Goal: Task Accomplishment & Management: Complete application form

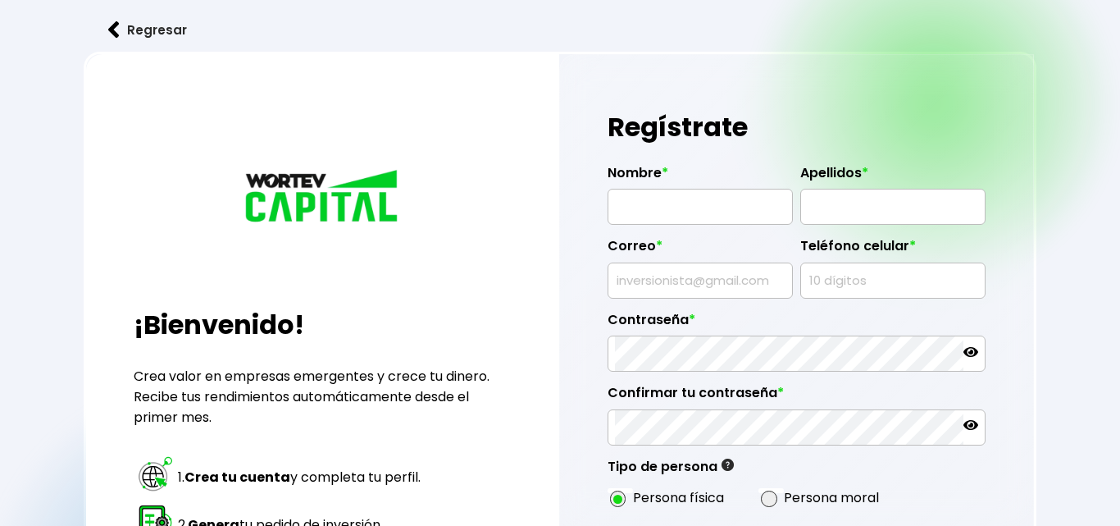
radio input "true"
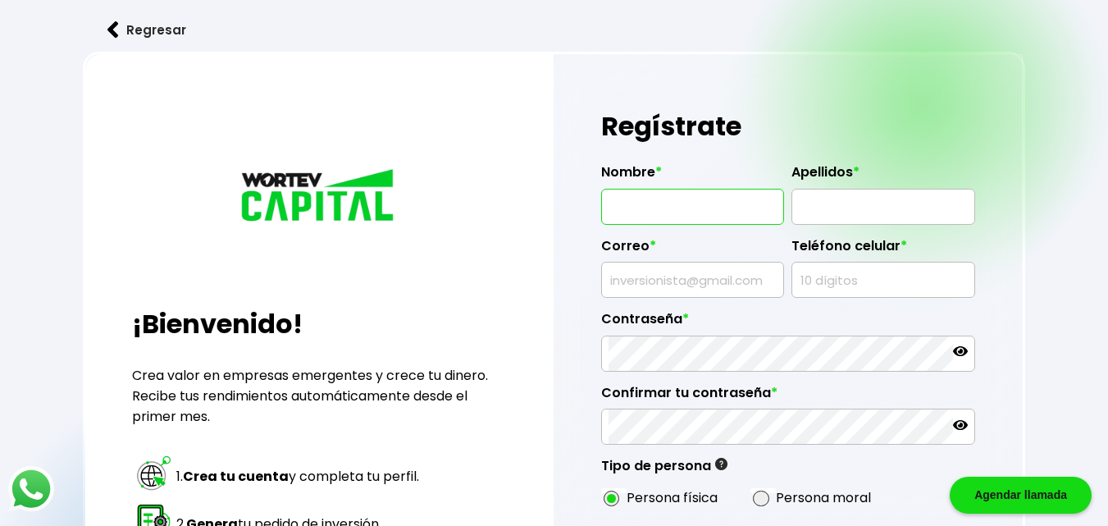
click at [635, 207] on input "text" at bounding box center [693, 206] width 168 height 34
type input "[PERSON_NAME]"
click at [833, 208] on input "text" at bounding box center [883, 206] width 168 height 34
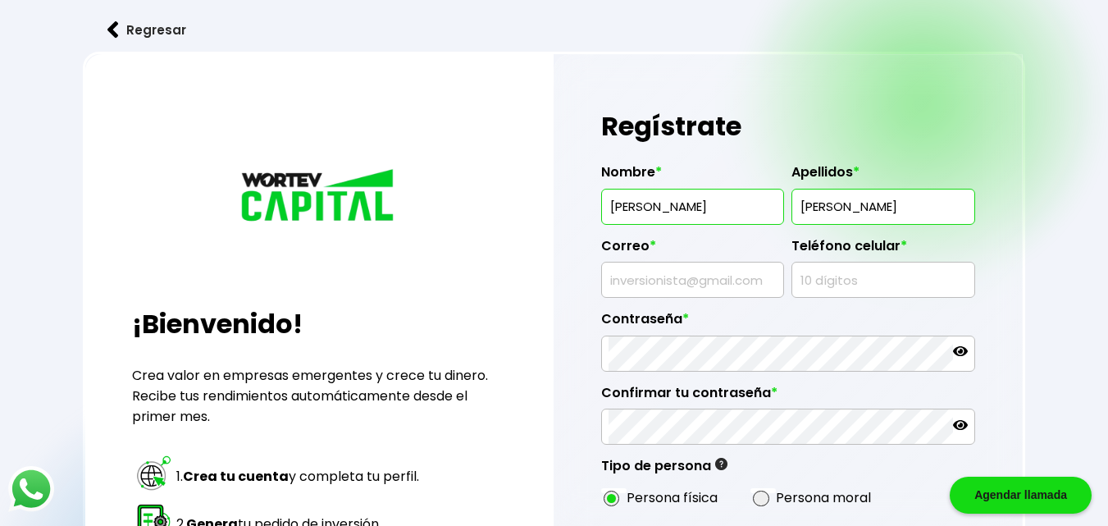
type input "[PERSON_NAME]"
click at [652, 277] on input "text" at bounding box center [693, 279] width 168 height 34
type input "[PERSON_NAME][EMAIL_ADDRESS][PERSON_NAME][DOMAIN_NAME]"
type input "2481086199"
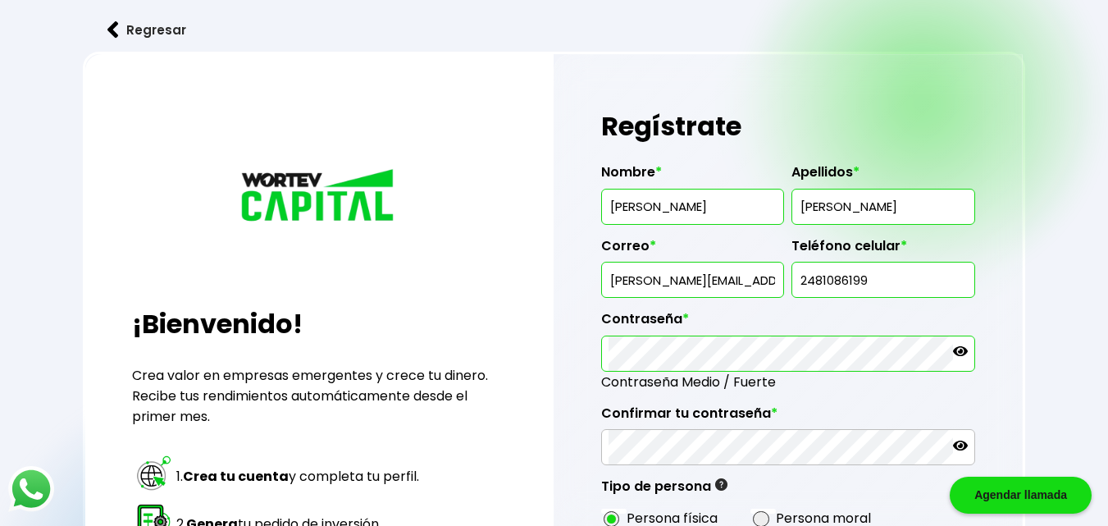
click at [957, 349] on icon at bounding box center [960, 351] width 15 height 10
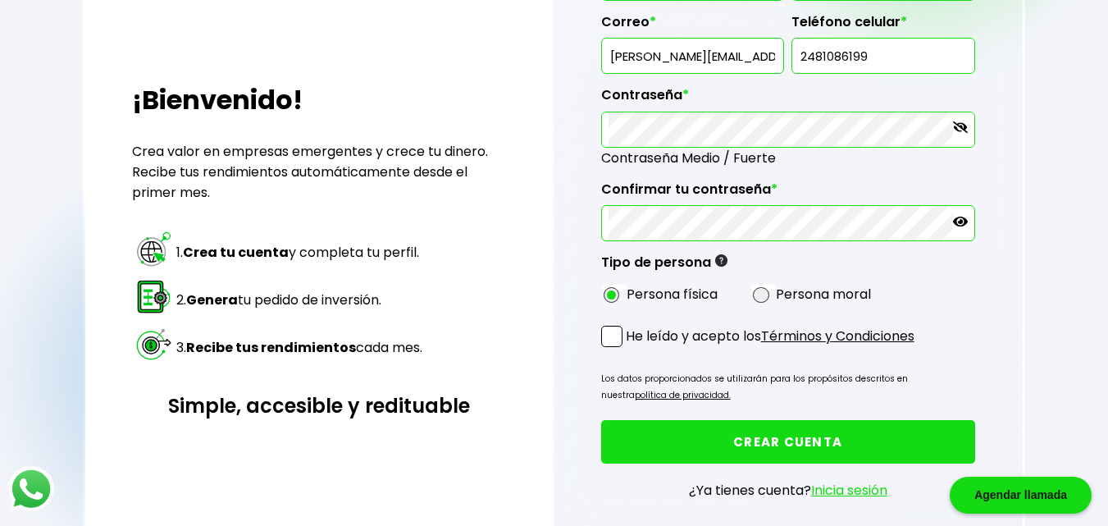
scroll to position [230, 0]
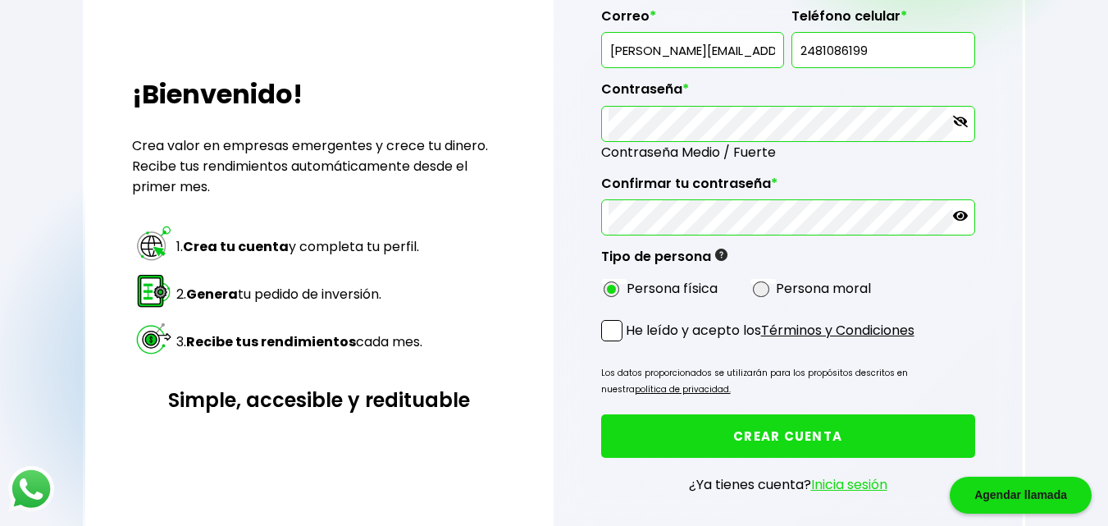
click at [609, 329] on span at bounding box center [611, 330] width 21 height 21
click at [629, 343] on input "He leído y acepto los Términos y Condiciones" at bounding box center [629, 343] width 0 height 0
click at [756, 432] on button "CREAR CUENTA" at bounding box center [788, 435] width 374 height 43
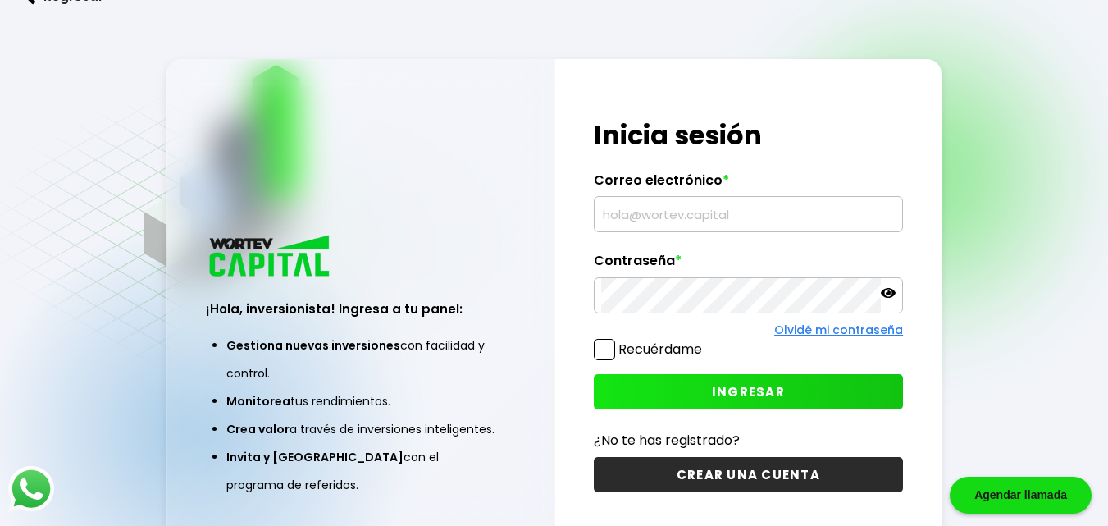
type input "[PERSON_NAME][EMAIL_ADDRESS][PERSON_NAME][DOMAIN_NAME]"
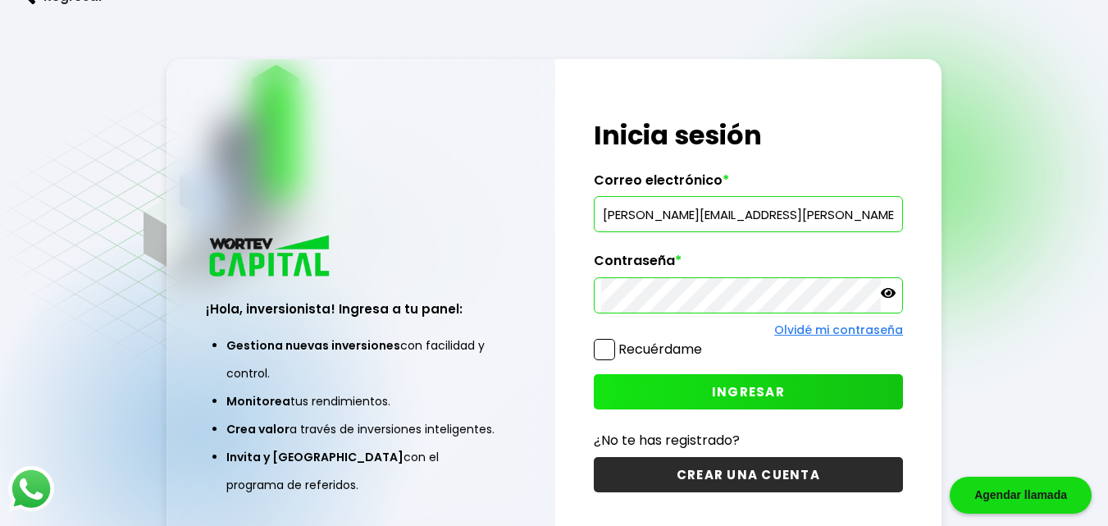
click at [607, 346] on span at bounding box center [604, 349] width 21 height 21
click at [705, 341] on input "Recuérdame" at bounding box center [705, 341] width 0 height 0
click at [882, 302] on p at bounding box center [888, 294] width 15 height 19
click at [894, 287] on icon at bounding box center [888, 292] width 15 height 15
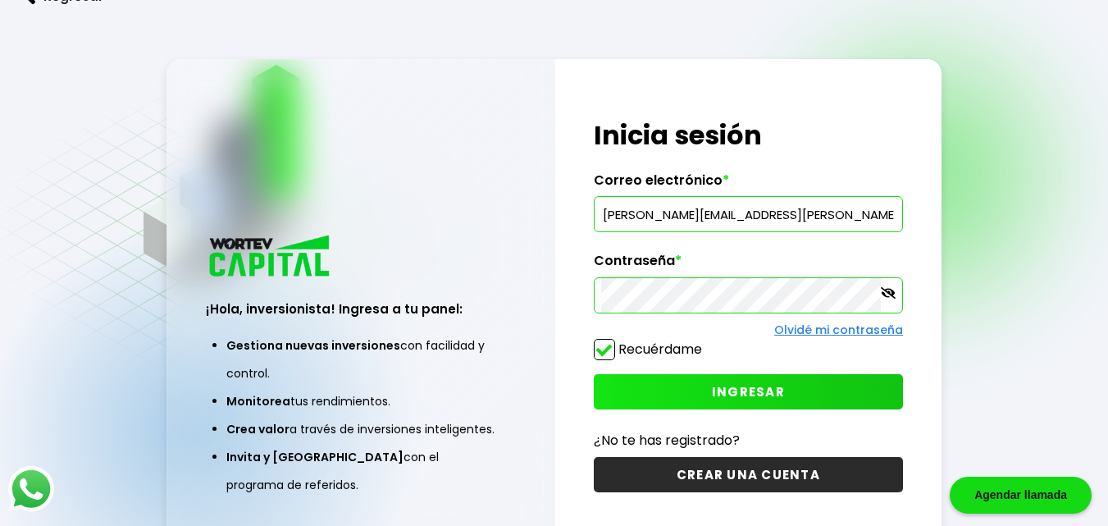
click at [744, 394] on span "INGRESAR" at bounding box center [748, 391] width 73 height 17
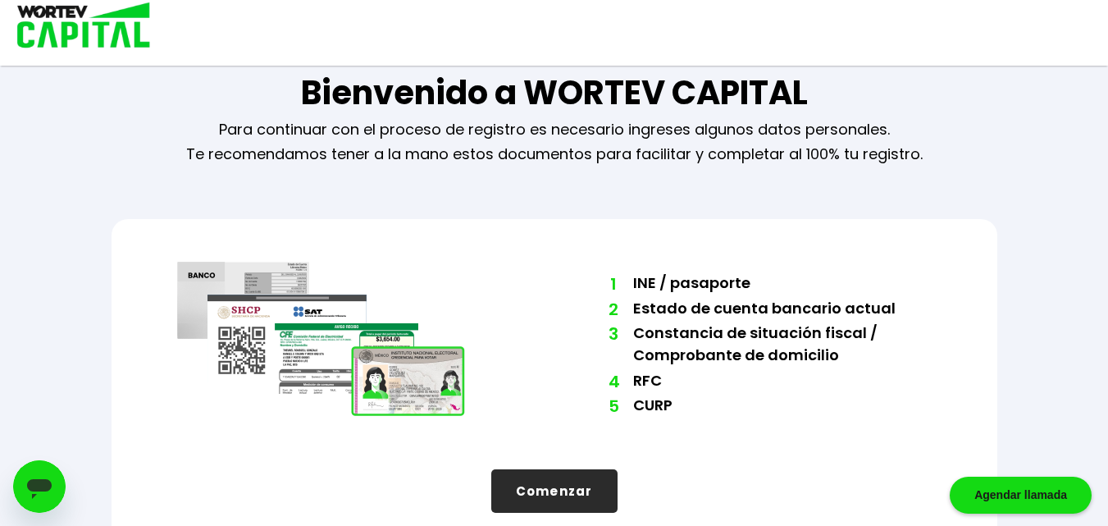
scroll to position [57, 0]
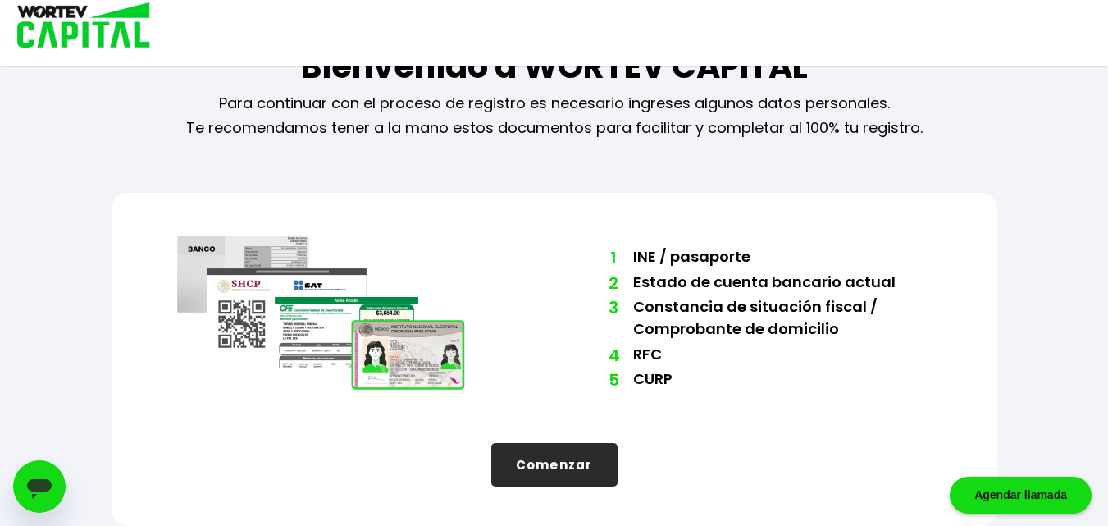
click at [552, 474] on button "Comenzar" at bounding box center [554, 464] width 126 height 43
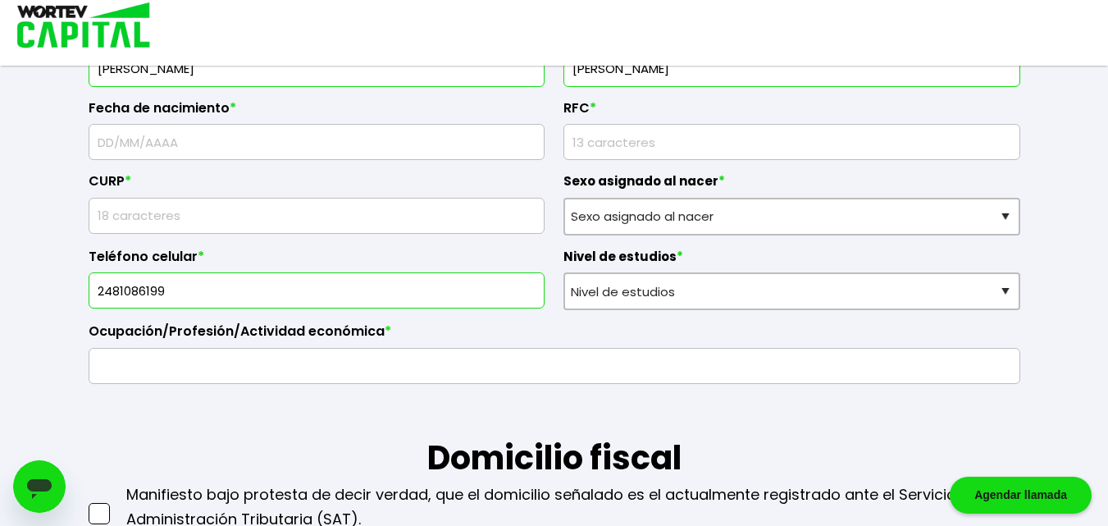
scroll to position [385, 0]
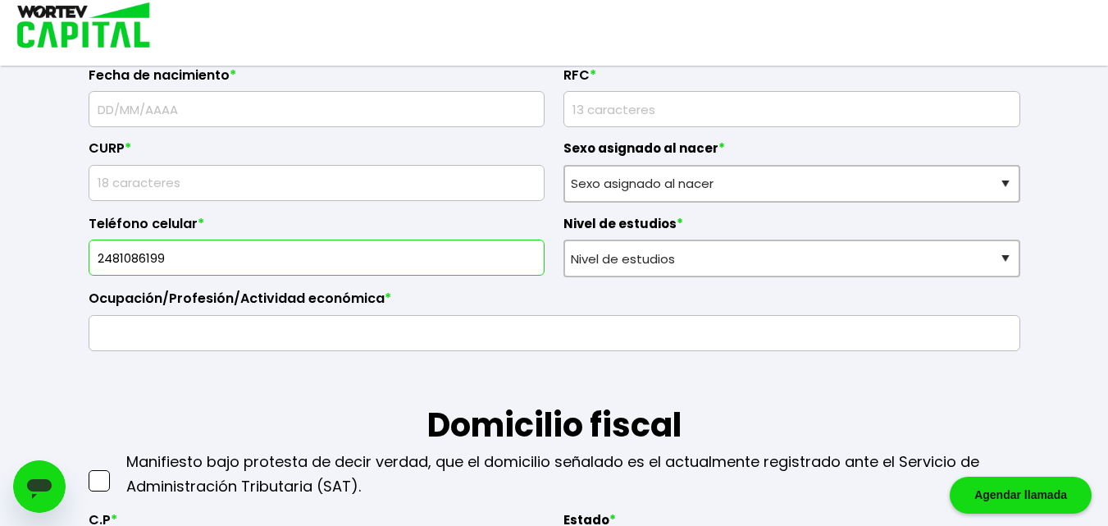
click at [217, 107] on input "text" at bounding box center [317, 109] width 442 height 34
type input "17/06/1977"
click at [584, 114] on input "rfc" at bounding box center [792, 109] width 442 height 34
type input "A"
paste input "AORA770617HB1"
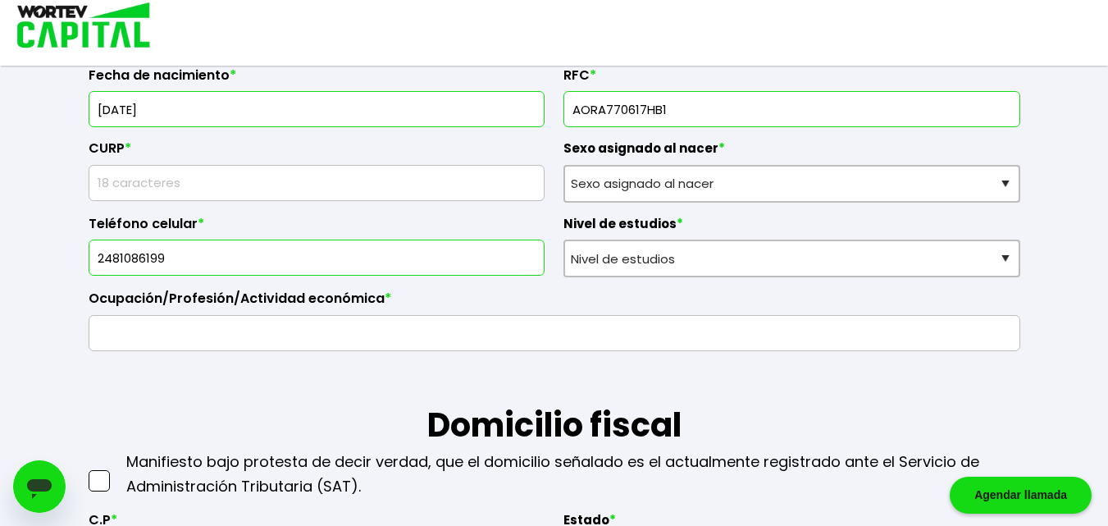
type input "AORA770617HB1"
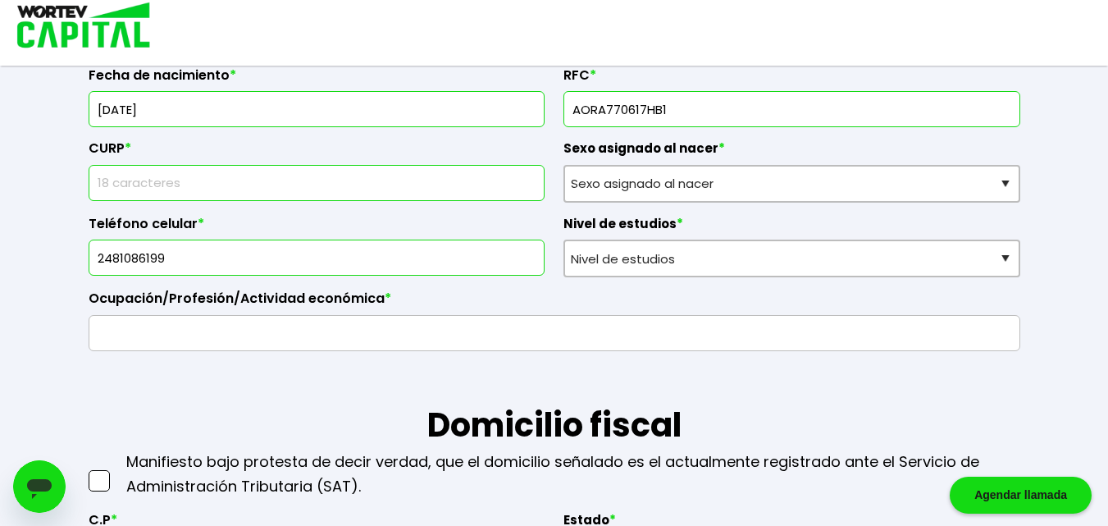
click at [282, 189] on input "text" at bounding box center [317, 183] width 442 height 34
type input "AORA770617HPLRZR15"
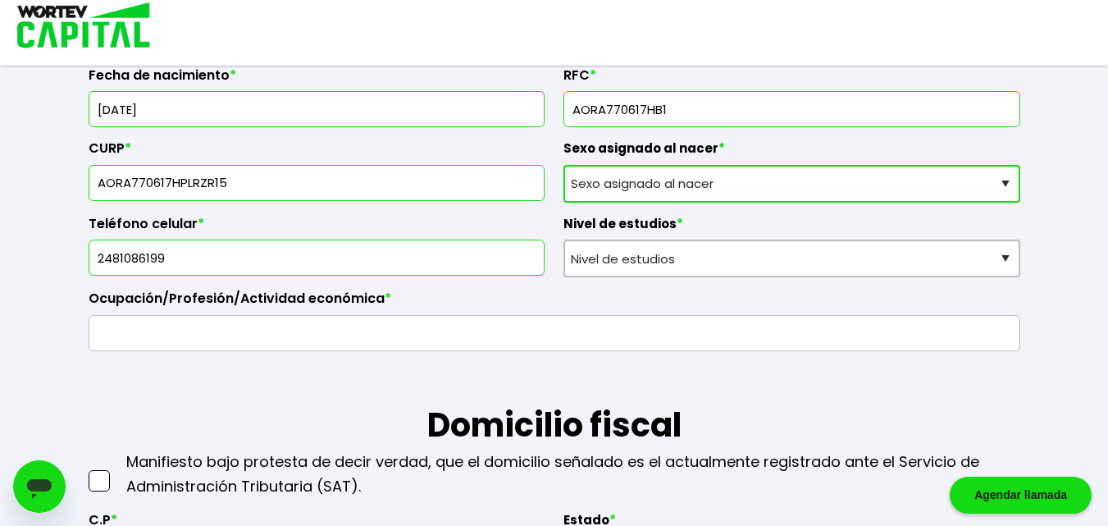
click at [627, 188] on select "Sexo asignado al nacer Hombre Mujer Prefiero no contestar" at bounding box center [791, 184] width 457 height 38
select select "Hombre"
click at [563, 165] on select "Sexo asignado al nacer Hombre Mujer Prefiero no contestar" at bounding box center [791, 184] width 457 height 38
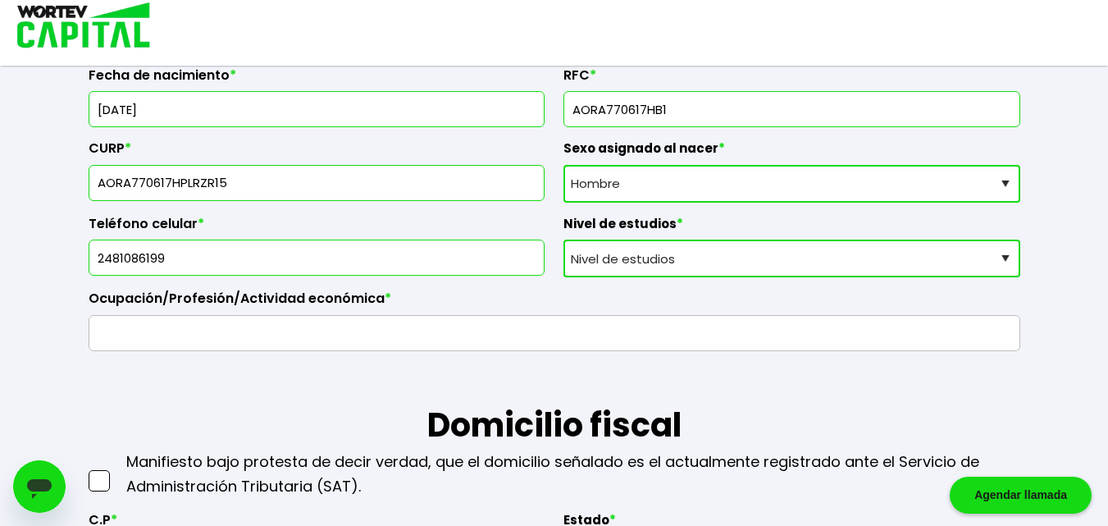
click at [745, 264] on select "Nivel de estudios Primaria Secundaria Bachillerato Licenciatura Posgrado" at bounding box center [791, 258] width 457 height 38
select select "Licenciatura"
click at [563, 239] on select "Nivel de estudios Primaria Secundaria Bachillerato Licenciatura Posgrado" at bounding box center [791, 258] width 457 height 38
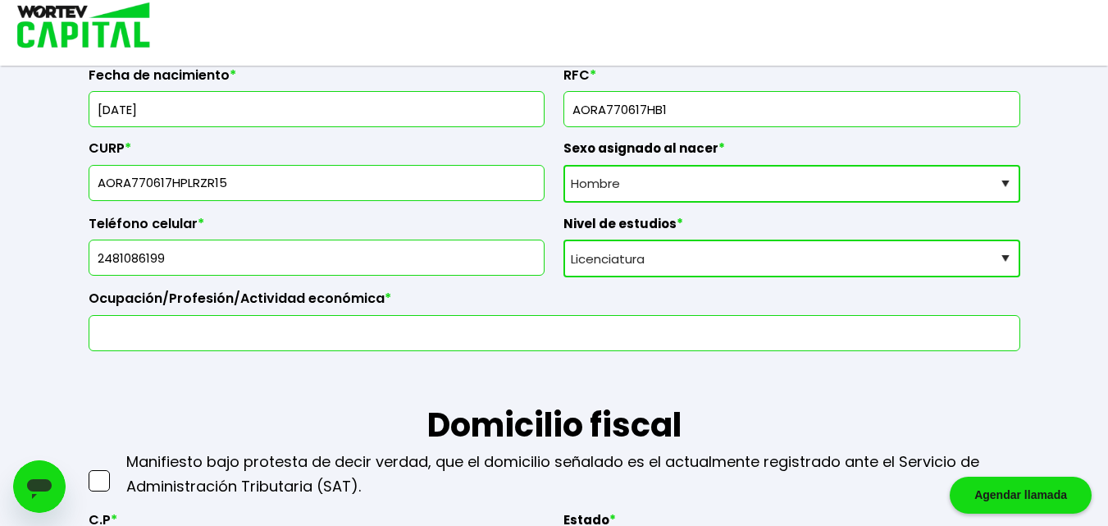
click at [353, 330] on input "text" at bounding box center [554, 333] width 917 height 34
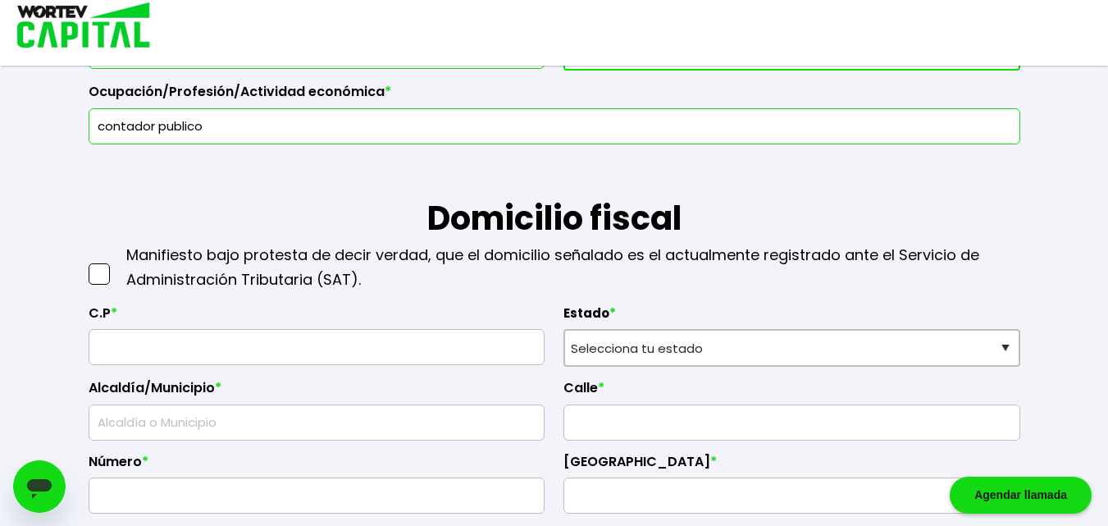
scroll to position [614, 0]
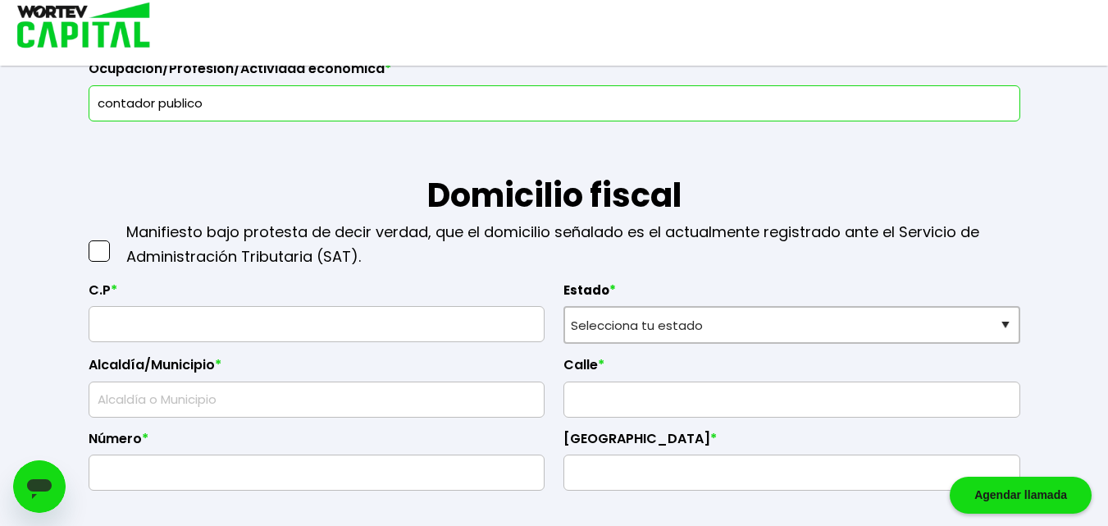
type input "contador publico"
click at [312, 327] on input "text" at bounding box center [317, 324] width 442 height 34
type input "74050"
type input "SAN MARTÍN TEXMELUCAN"
type input "CRISTOBAL COLON"
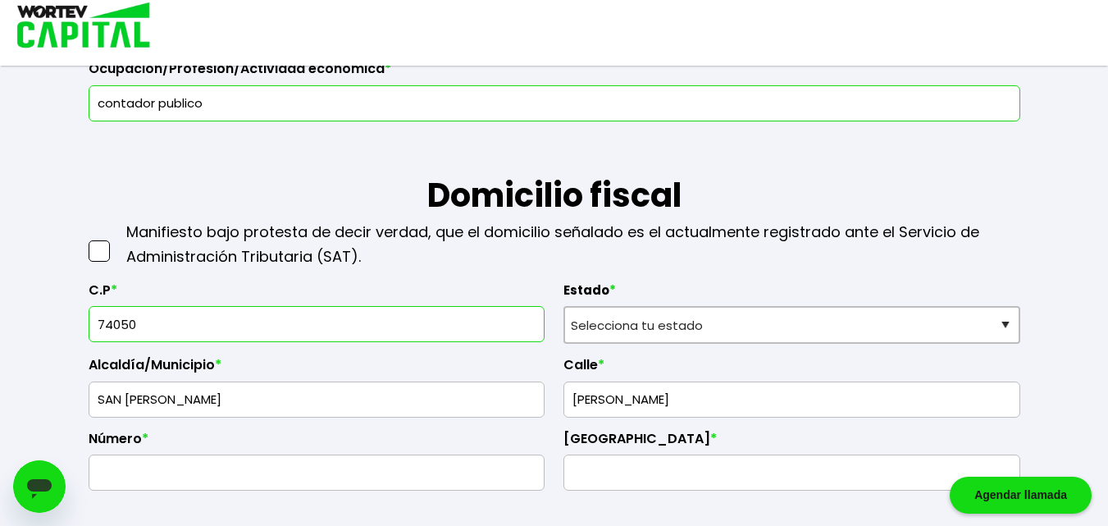
type input "108"
type input "DOMINGO ARENAS"
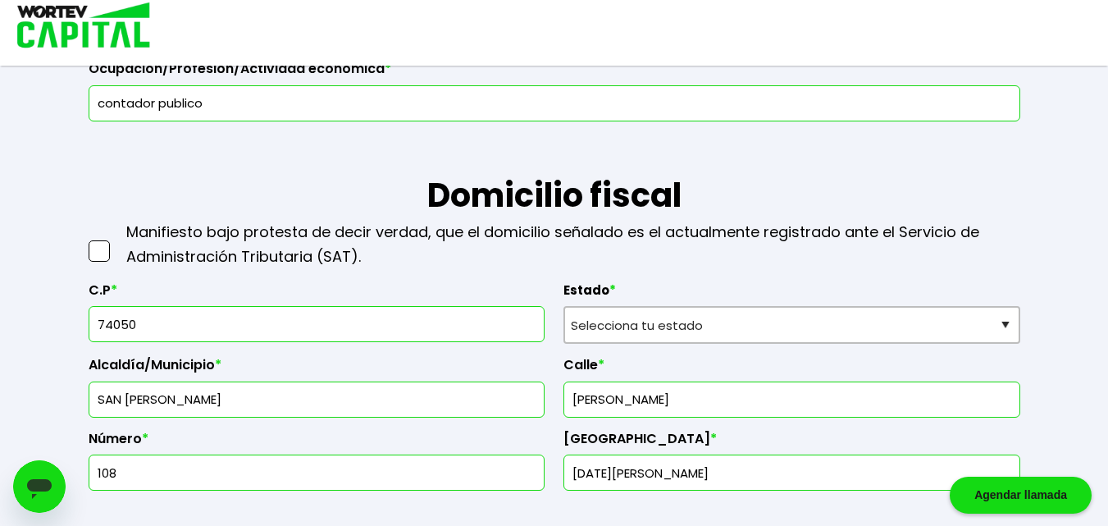
select select "PU"
type input "San Martín Texmelucan"
type input "Domingo Arenas"
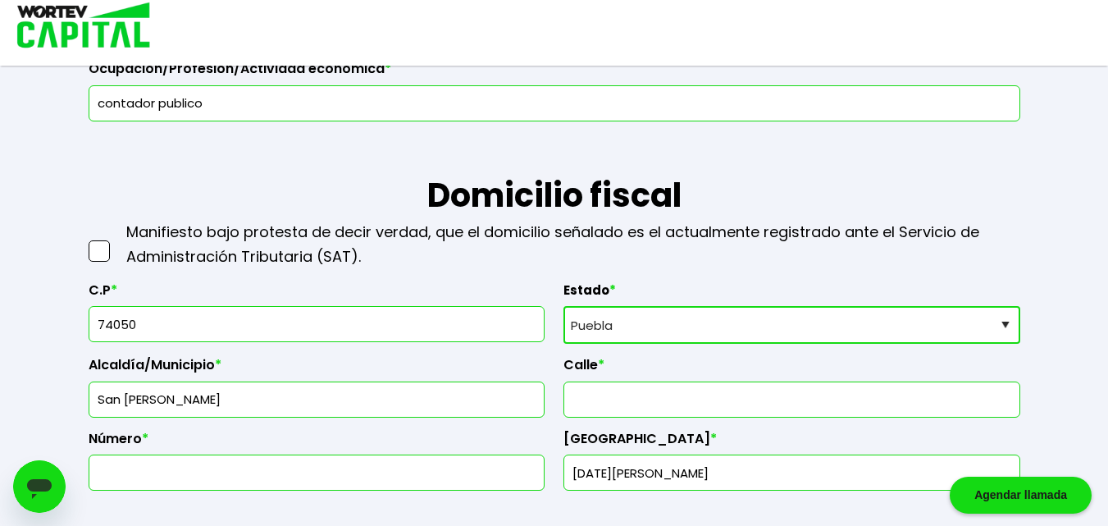
click at [599, 403] on input "text" at bounding box center [792, 399] width 442 height 34
type input "FRANCISCO I MADERO"
type input "SAN MARTIN TEXMELUCAN"
type input "201-A SUR"
type input "DOMINGO ARENAS"
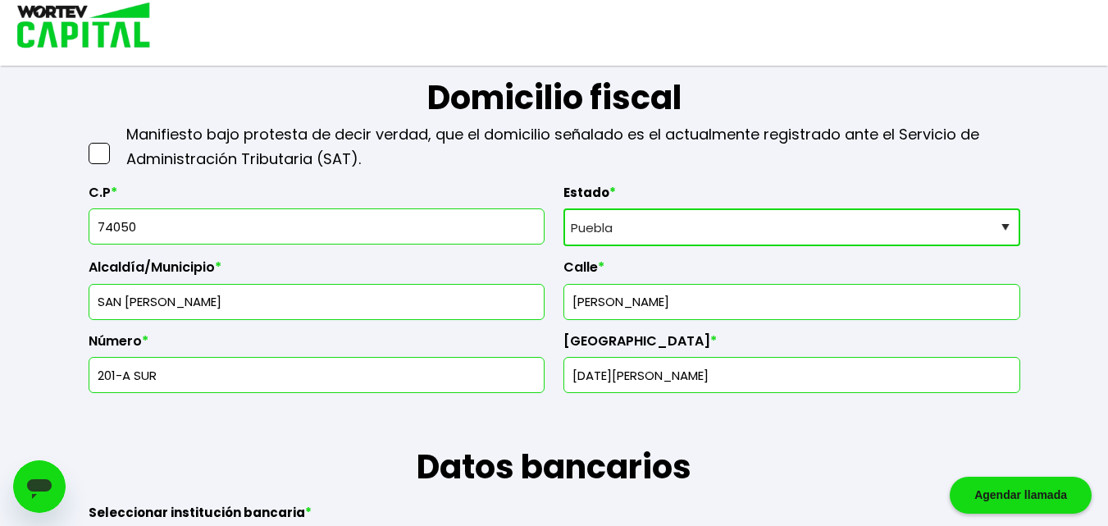
scroll to position [713, 0]
click at [887, 319] on div "Colonia * DOMINGO ARENAS" at bounding box center [791, 356] width 457 height 74
click at [863, 376] on input "DOMINGO ARENAS" at bounding box center [792, 374] width 442 height 34
click at [833, 459] on h1 "Datos bancarios" at bounding box center [555, 441] width 932 height 98
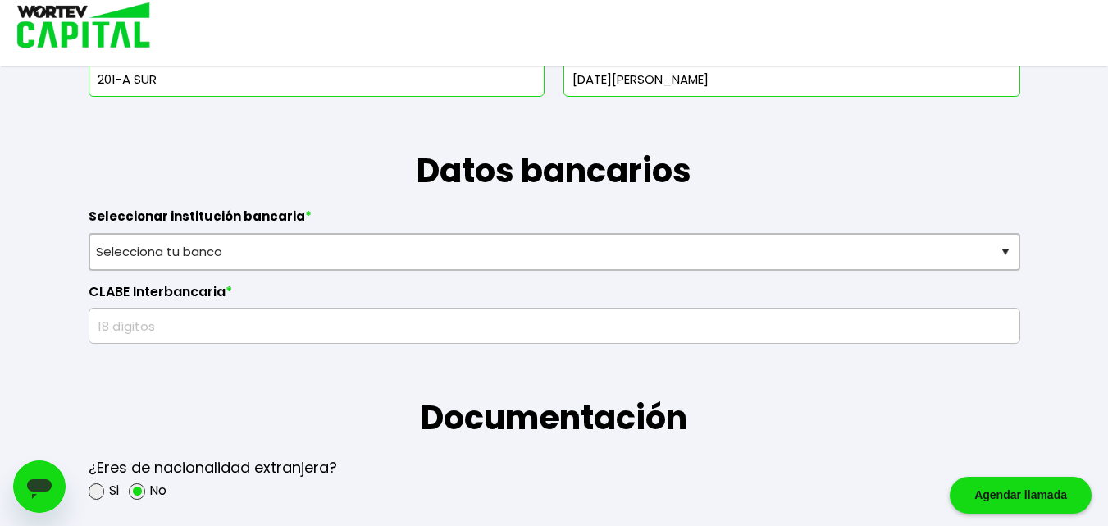
scroll to position [549, 0]
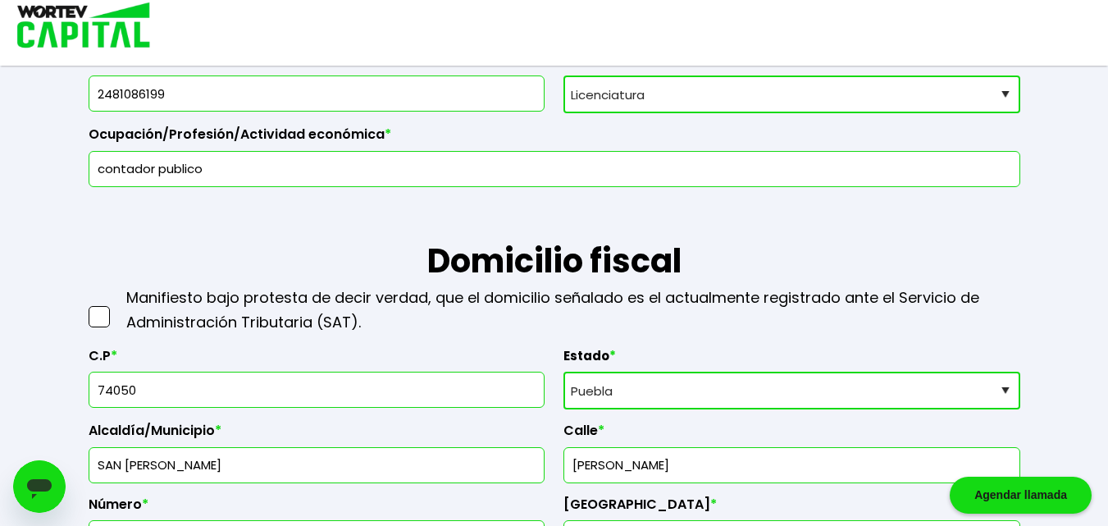
click at [428, 394] on input "74050" at bounding box center [317, 389] width 442 height 34
click at [805, 303] on p "Manifiesto bajo protesta de decir verdad, que el domicilio señalado es el actua…" at bounding box center [573, 309] width 894 height 49
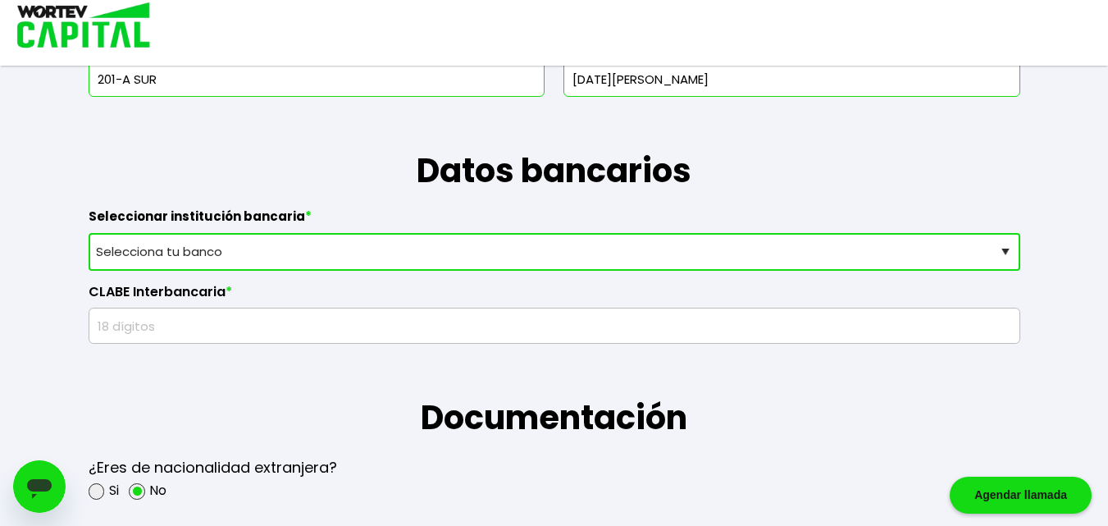
click at [512, 254] on select "Selecciona tu banco ABC Capital Actinver Afirme Albo ASP Banamex Banbajio Banco…" at bounding box center [555, 252] width 932 height 38
select select "Banorte"
click at [89, 233] on select "Selecciona tu banco ABC Capital Actinver Afirme Albo ASP Banamex Banbajio Banco…" at bounding box center [555, 252] width 932 height 38
click at [354, 321] on input "text" at bounding box center [554, 325] width 917 height 34
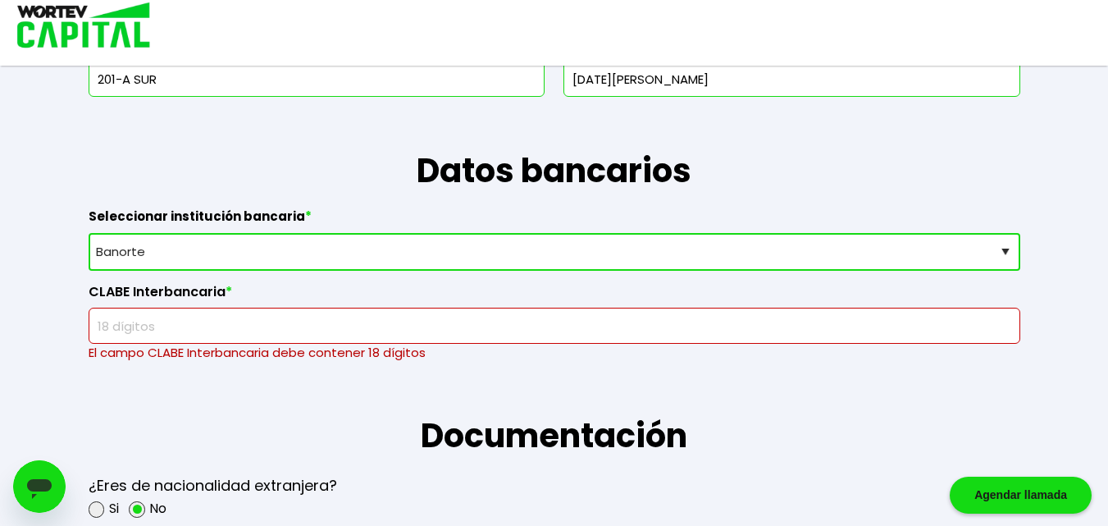
click at [302, 331] on input "text" at bounding box center [554, 325] width 917 height 34
paste input "072830012149093944"
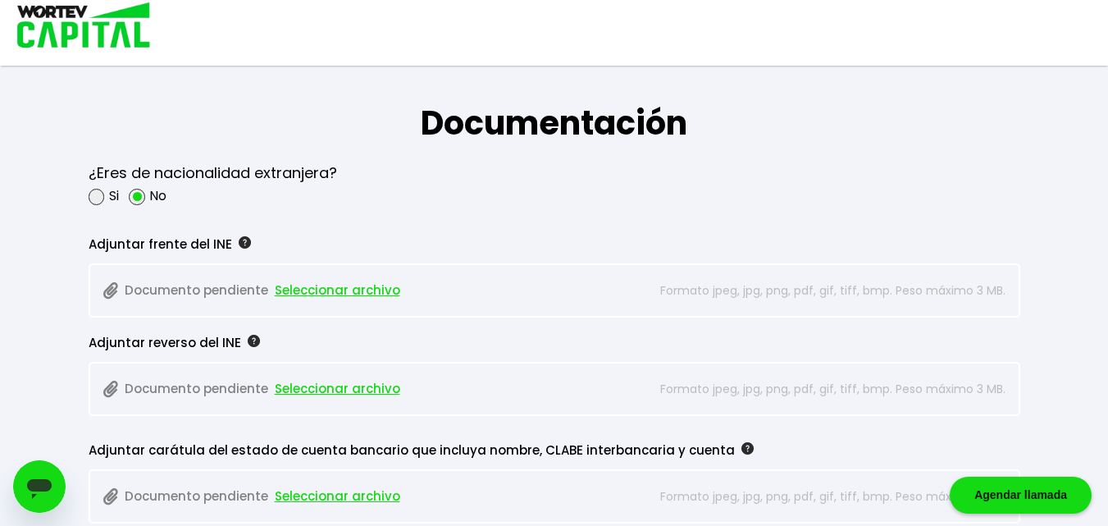
scroll to position [1303, 0]
type input "072830012149093944"
click at [345, 290] on span "Seleccionar archivo" at bounding box center [337, 289] width 125 height 25
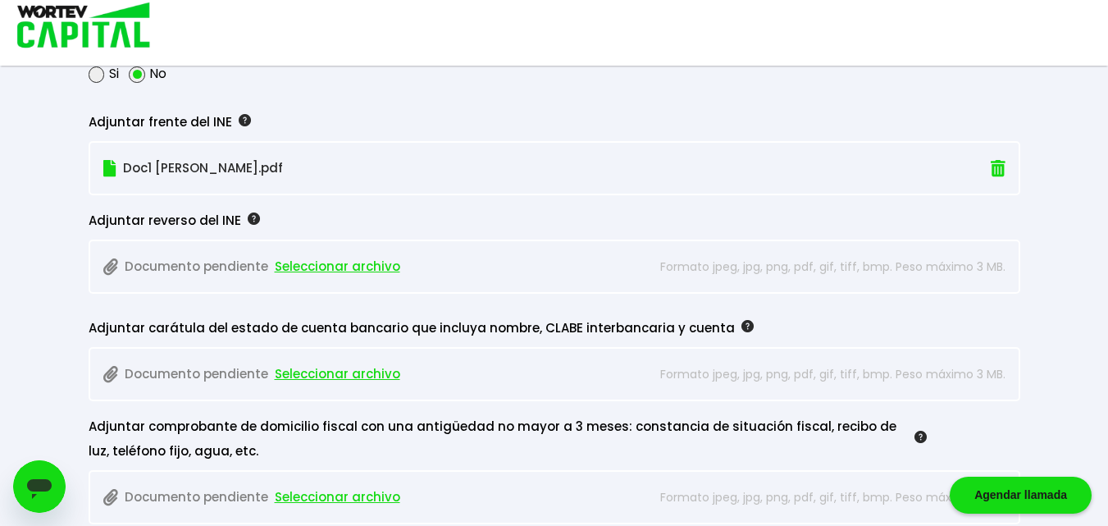
scroll to position [1434, 0]
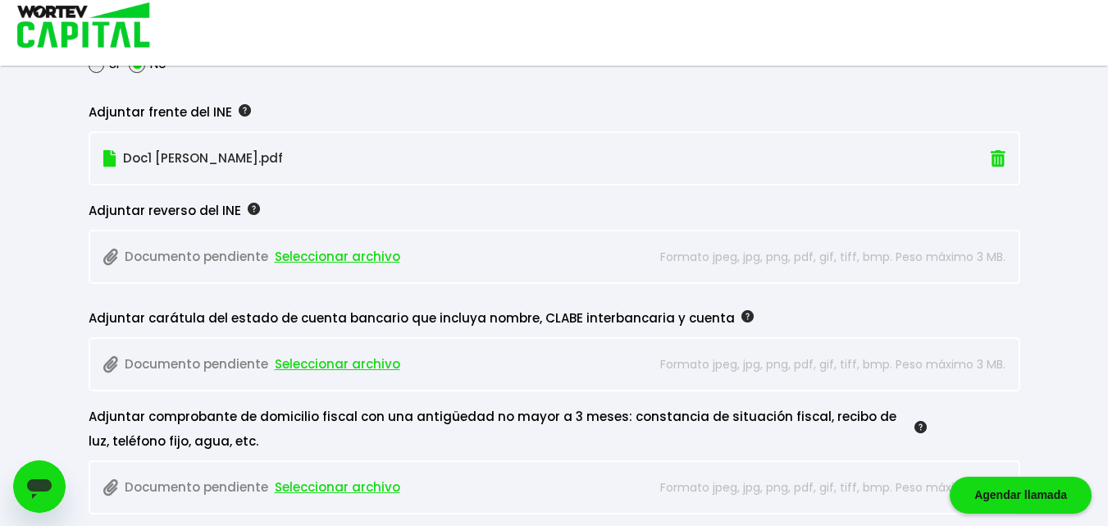
click at [304, 252] on span "Seleccionar archivo" at bounding box center [337, 256] width 125 height 25
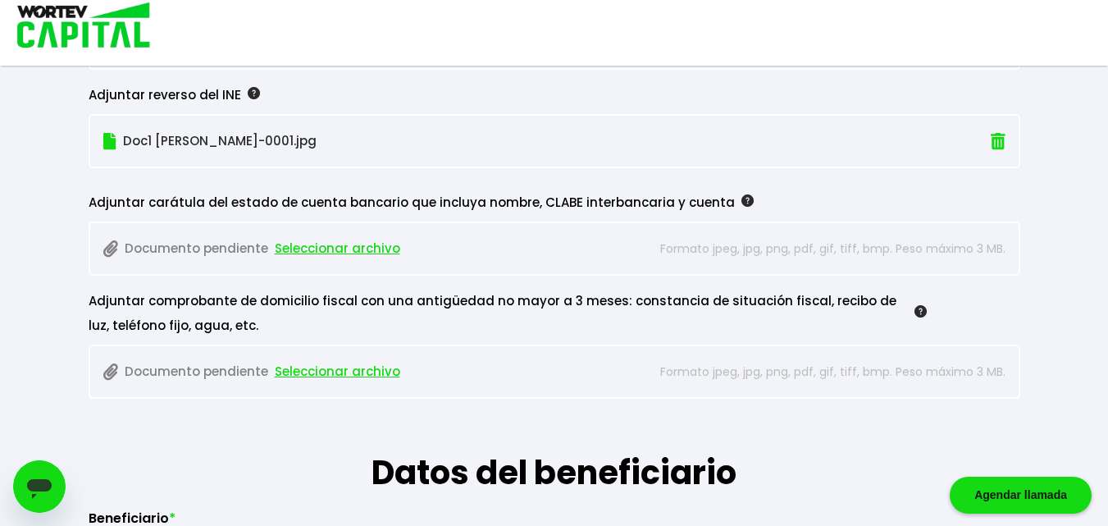
scroll to position [1566, 0]
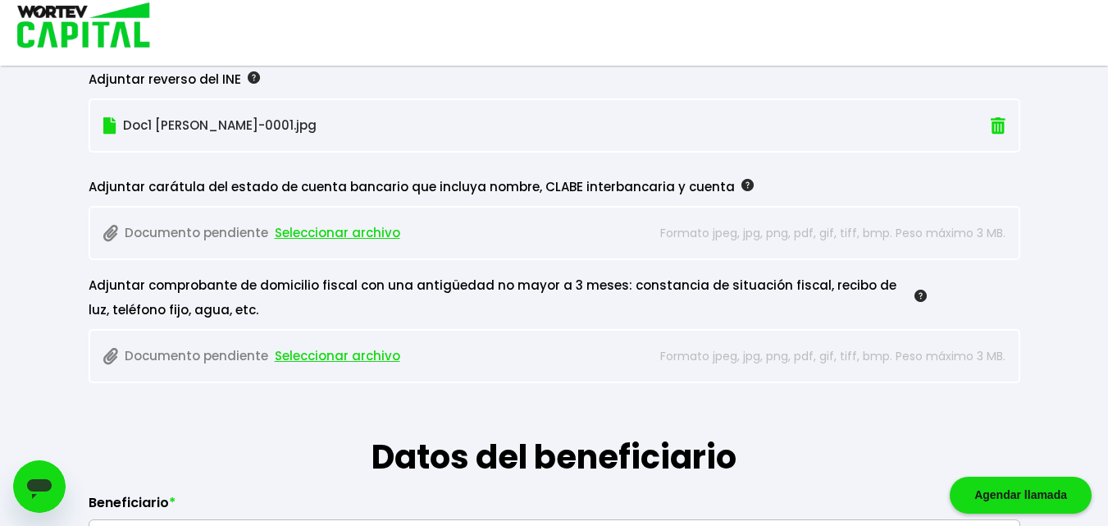
click at [385, 237] on span "Seleccionar archivo" at bounding box center [337, 233] width 125 height 25
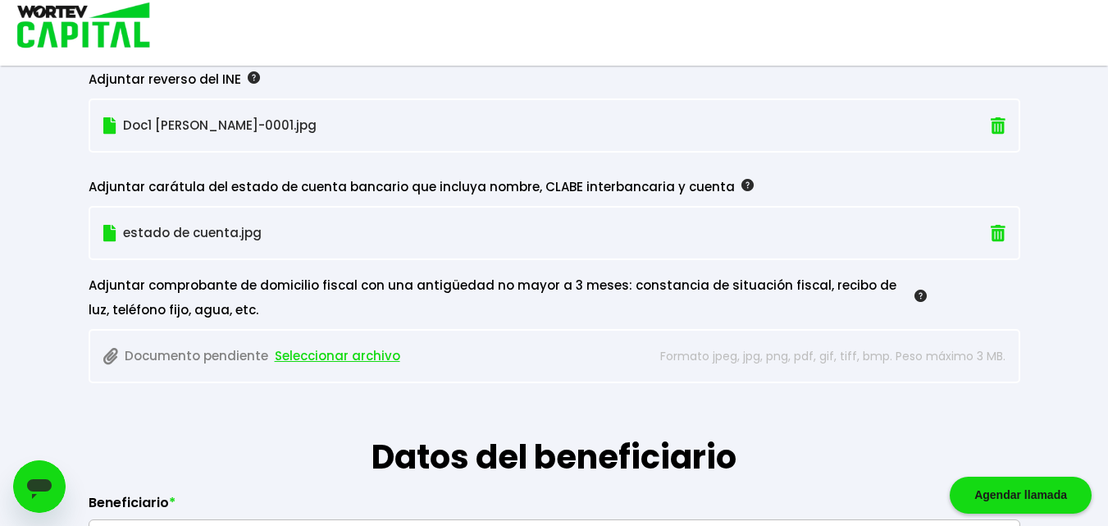
click at [154, 233] on p "estado de cuenta.jpg" at bounding box center [483, 233] width 760 height 25
click at [333, 360] on span "Seleccionar archivo" at bounding box center [337, 356] width 125 height 25
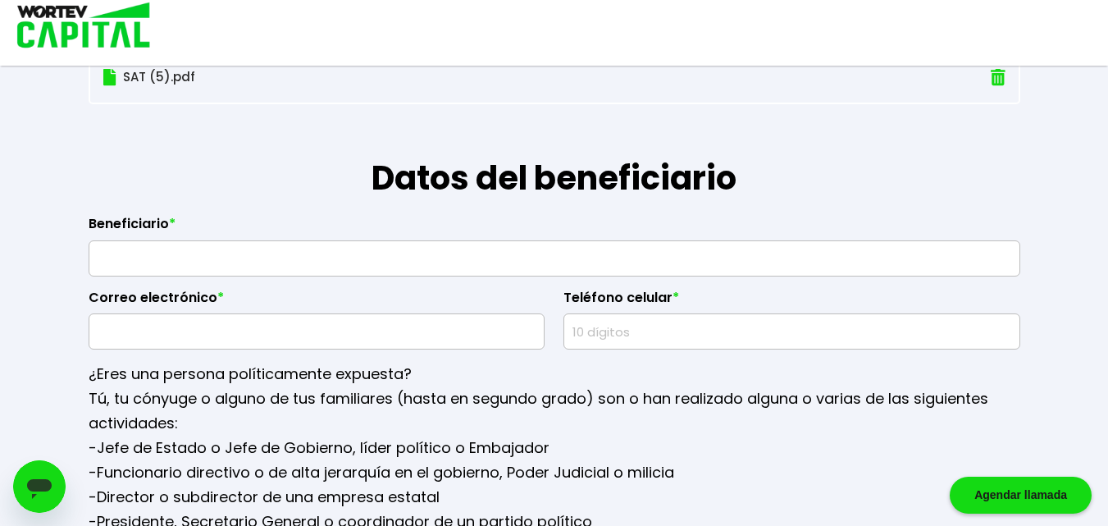
scroll to position [1828, 0]
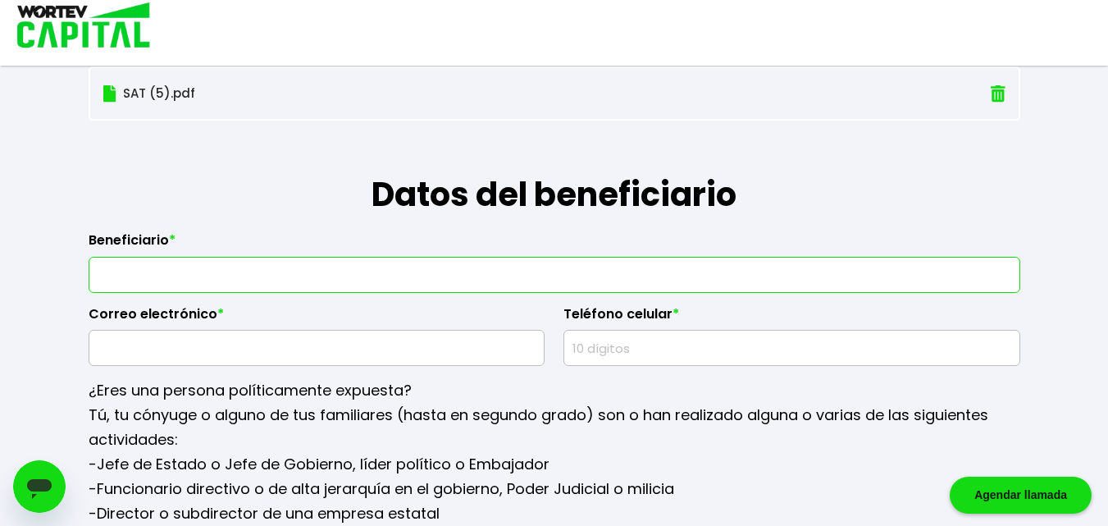
click at [379, 269] on input "text" at bounding box center [554, 275] width 917 height 34
type input "g"
type input "Gustavo Arroyo Ruiz"
click at [330, 338] on input "text" at bounding box center [317, 348] width 442 height 34
type input "[PERSON_NAME][EMAIL_ADDRESS][PERSON_NAME][DOMAIN_NAME]"
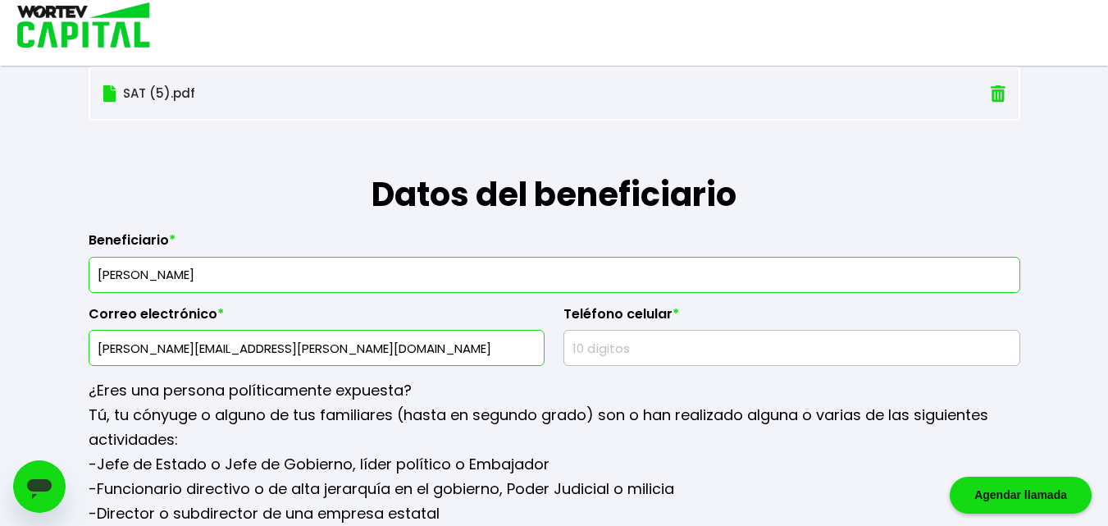
type input "2481086199"
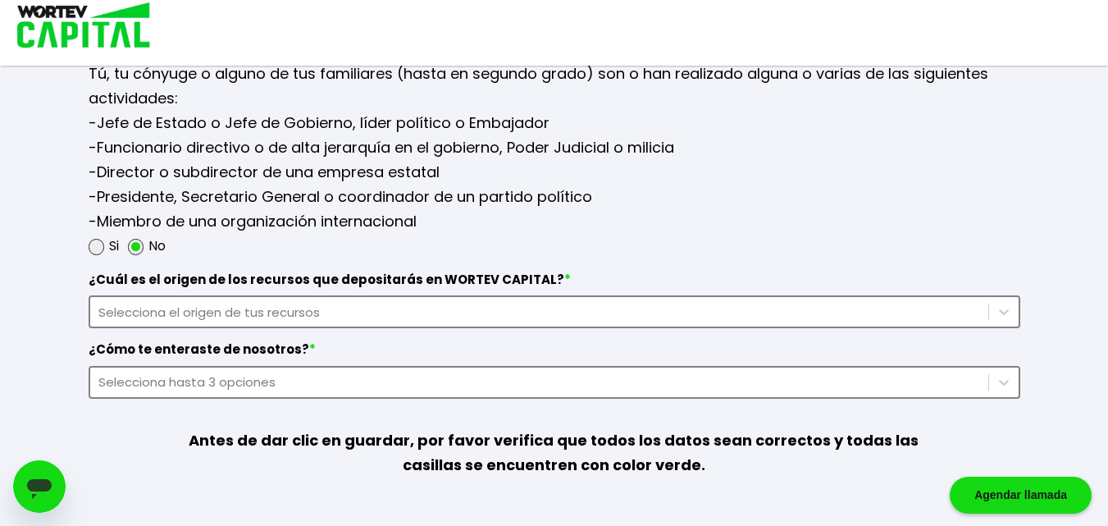
scroll to position [2189, 0]
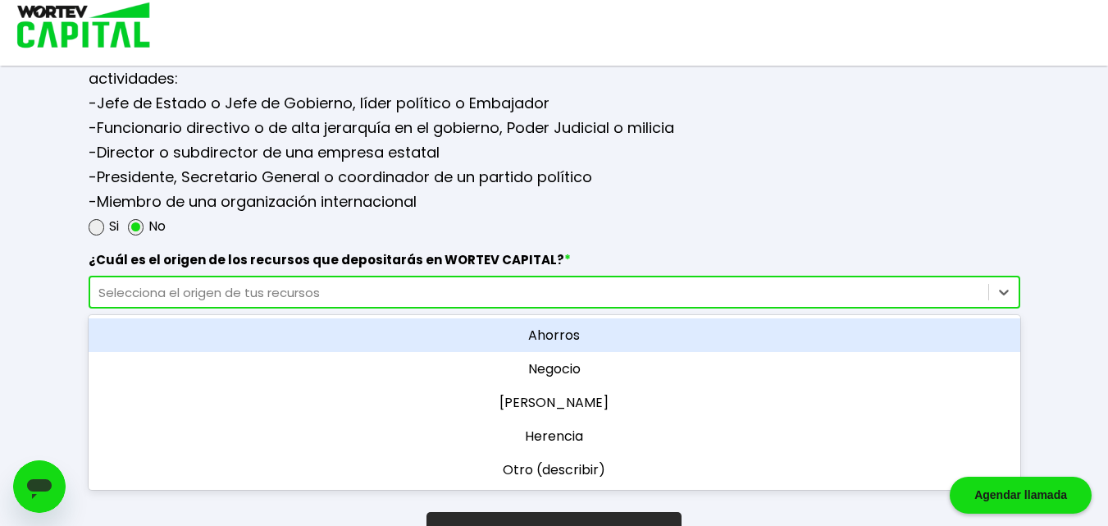
click at [396, 291] on div "Selecciona el origen de tus recursos" at bounding box center [539, 292] width 882 height 19
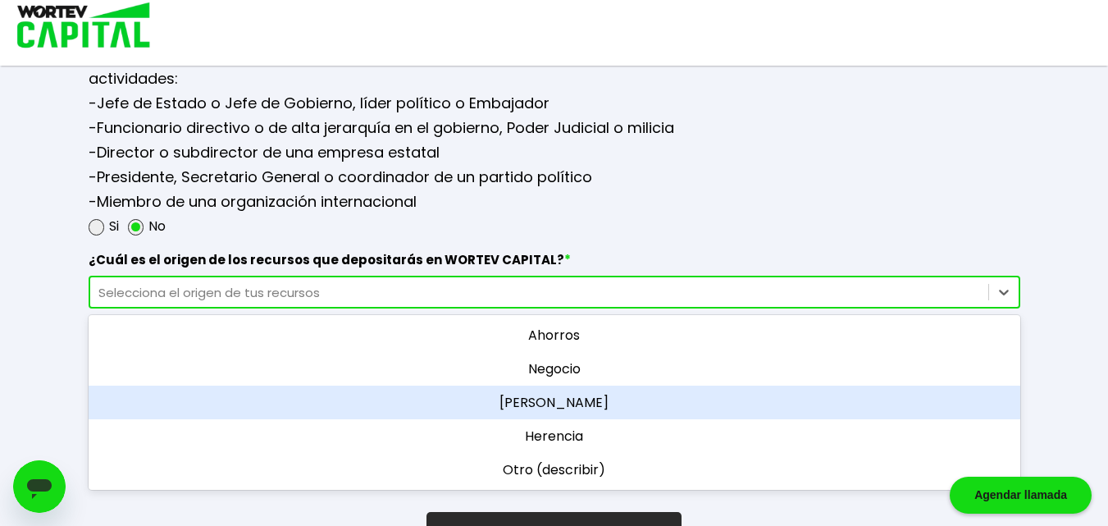
click at [531, 395] on div "Sueldo" at bounding box center [555, 402] width 932 height 34
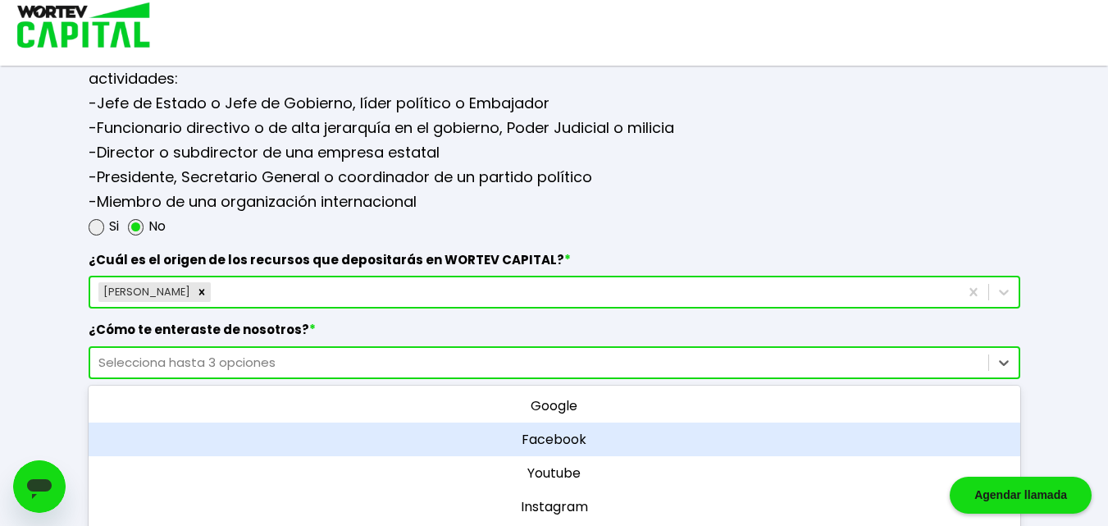
scroll to position [2245, 0]
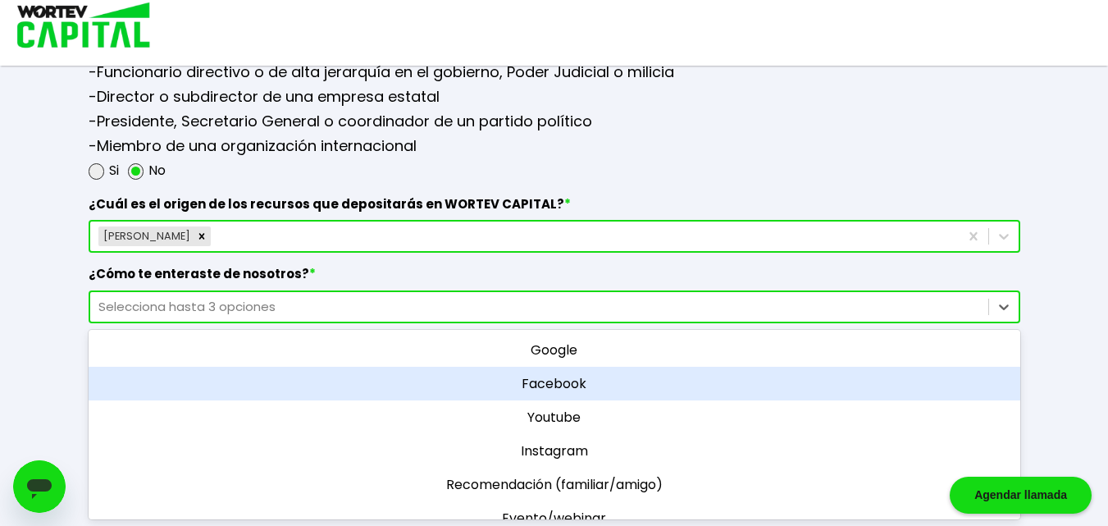
click at [416, 323] on div "option Facebook focused, 2 of 11. 11 results available. Use Up and Down to choo…" at bounding box center [555, 306] width 932 height 33
click at [416, 377] on div "Facebook" at bounding box center [555, 384] width 932 height 34
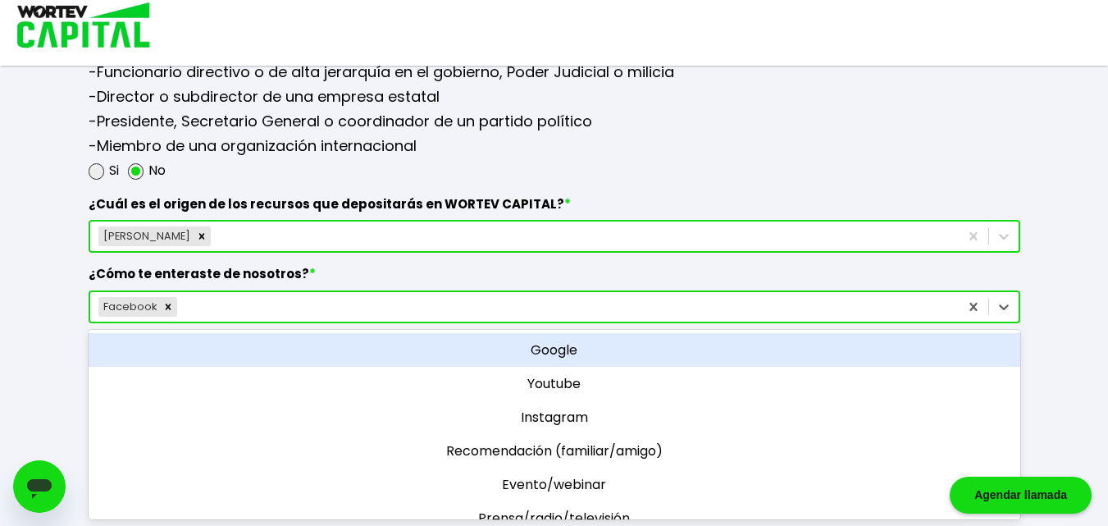
click at [453, 306] on div "Facebook" at bounding box center [524, 307] width 869 height 26
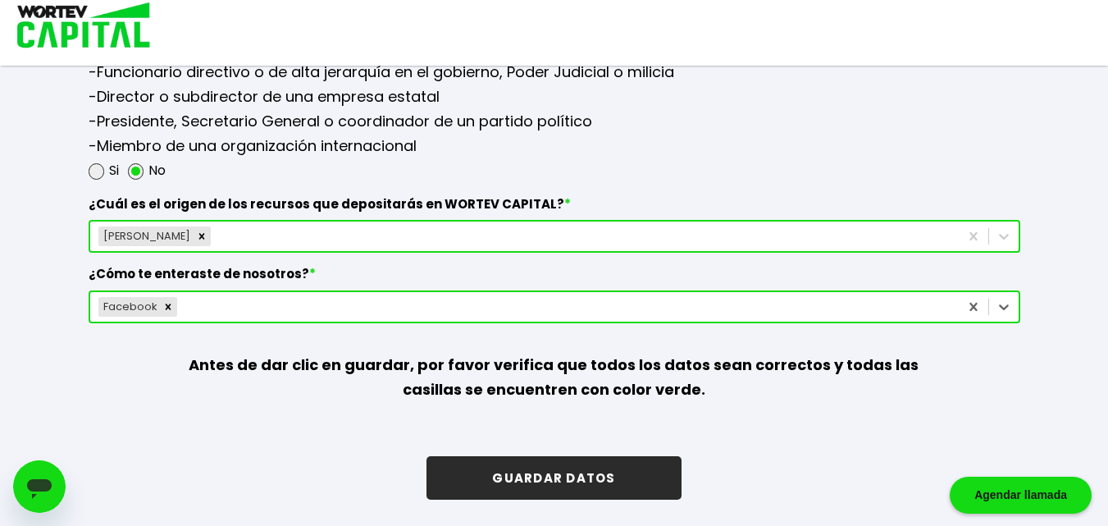
click at [454, 306] on div "Facebook" at bounding box center [524, 307] width 869 height 26
click at [608, 487] on button "GUARDAR DATOS" at bounding box center [553, 477] width 254 height 43
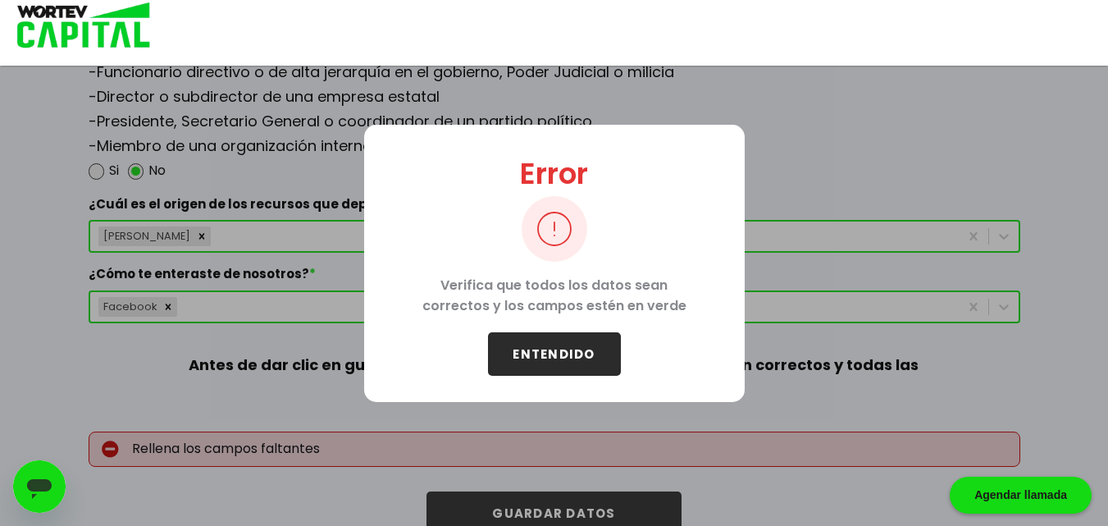
click at [543, 358] on button "ENTENDIDO" at bounding box center [554, 353] width 133 height 43
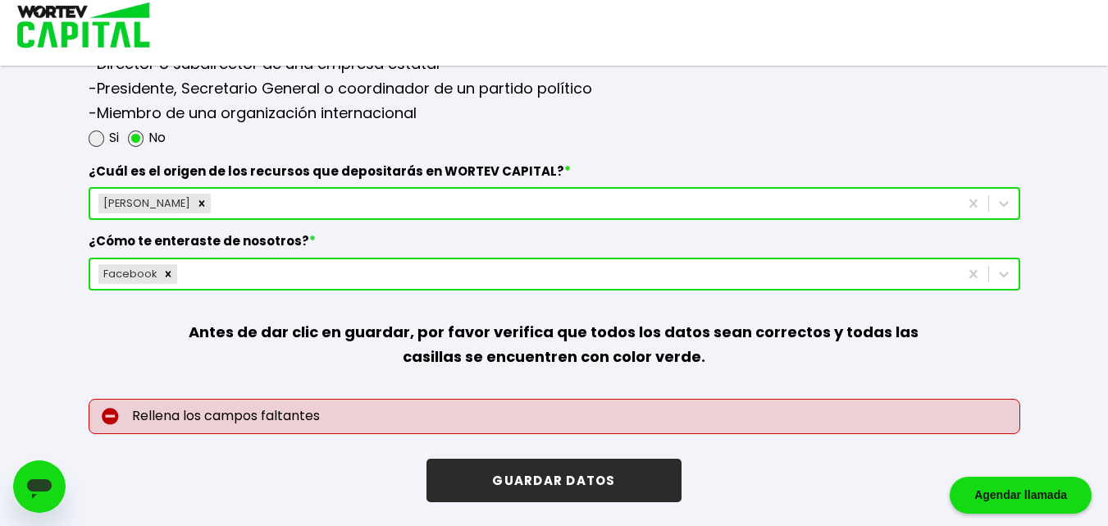
scroll to position [2280, 0]
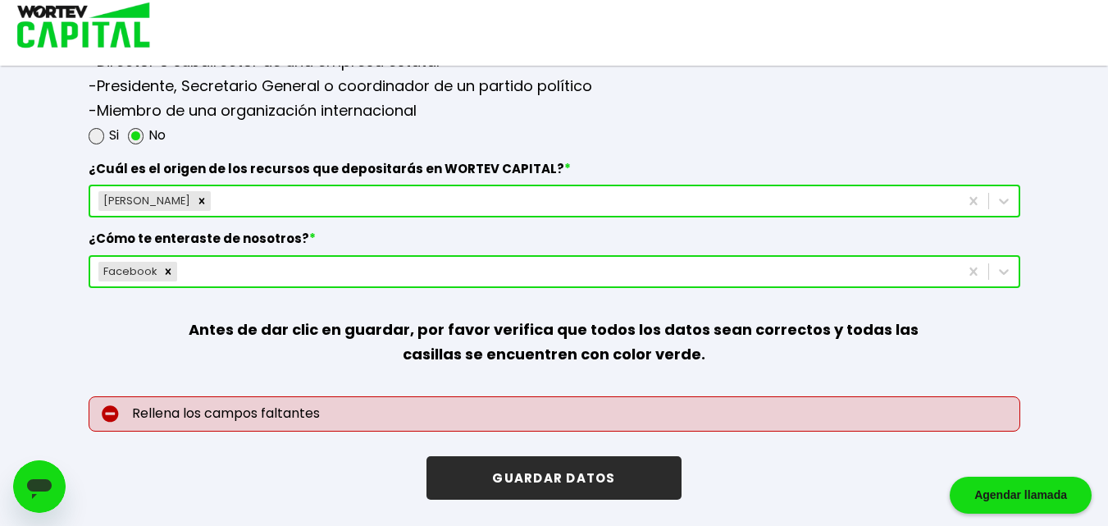
click at [585, 472] on button "GUARDAR DATOS" at bounding box center [553, 477] width 254 height 43
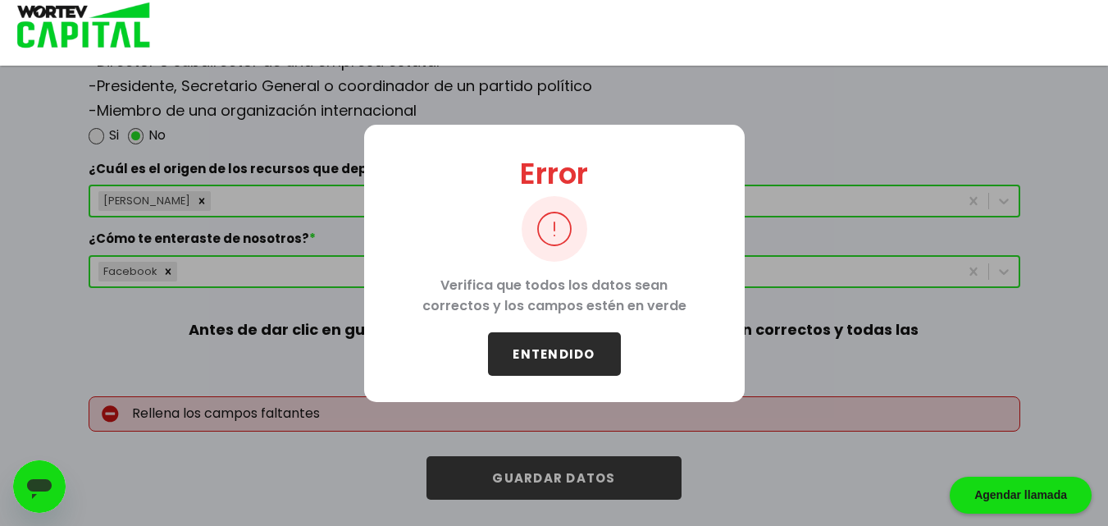
click at [564, 343] on button "ENTENDIDO" at bounding box center [554, 353] width 133 height 43
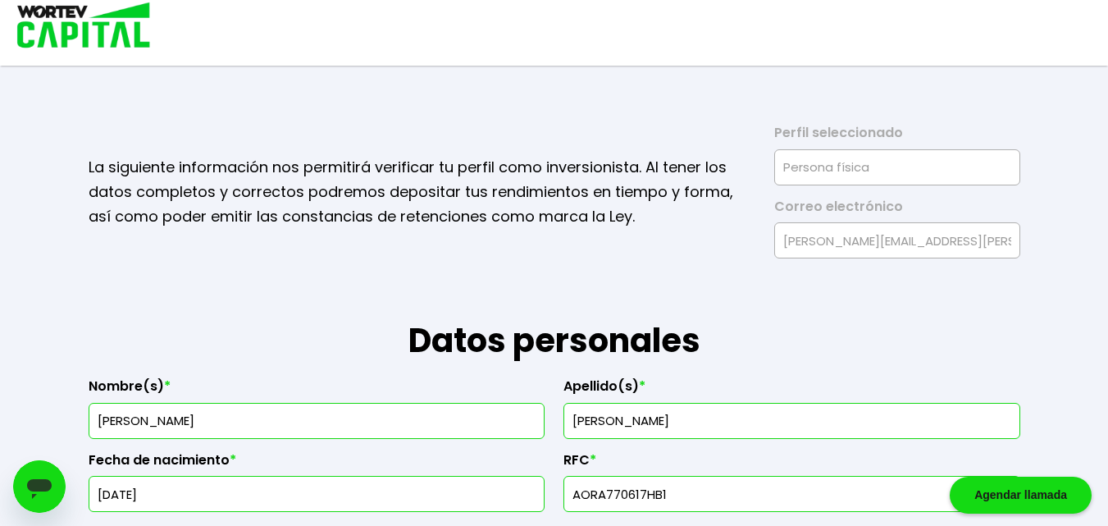
scroll to position [459, 0]
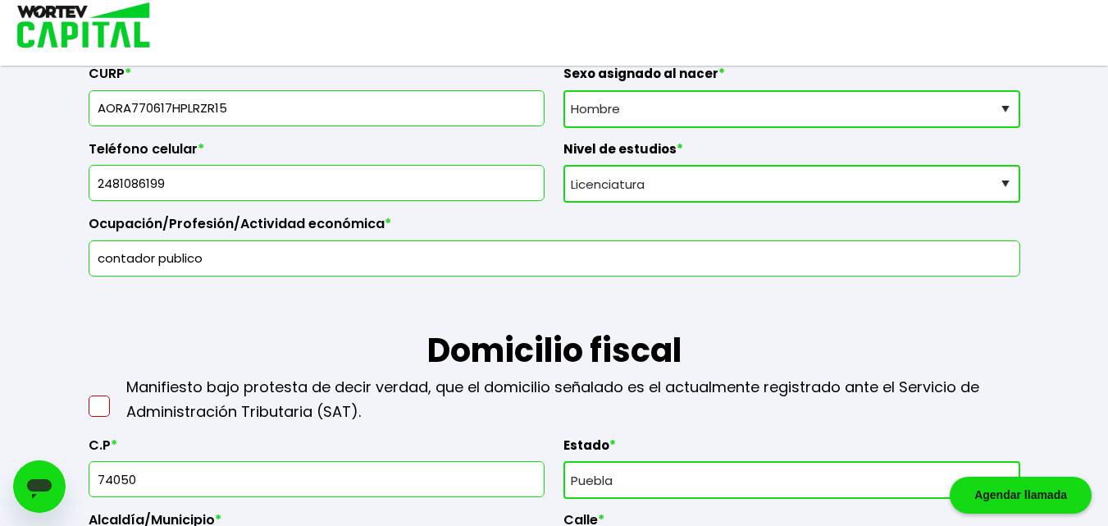
click at [104, 405] on span at bounding box center [99, 405] width 21 height 21
click at [116, 398] on input "checkbox" at bounding box center [116, 398] width 0 height 0
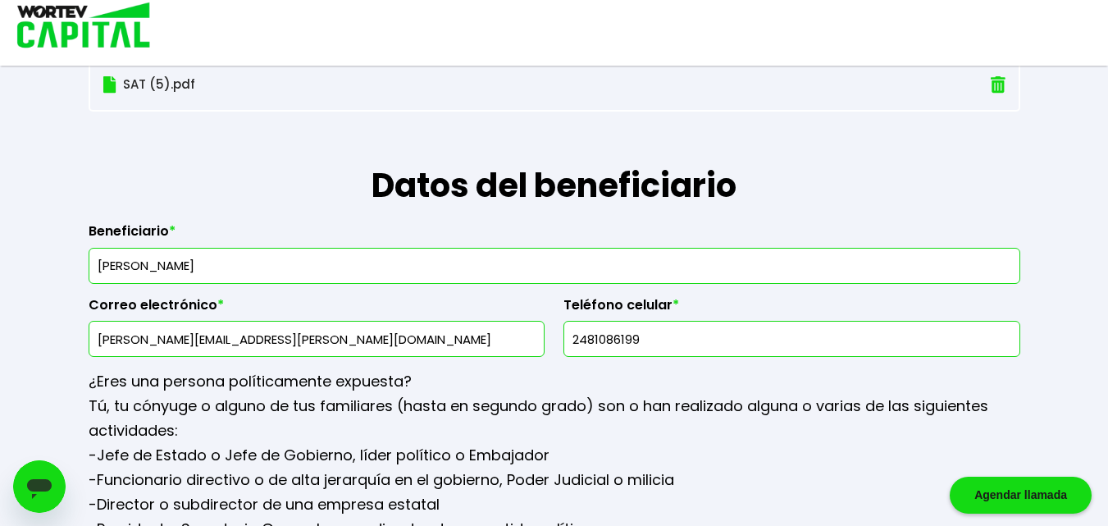
scroll to position [2280, 0]
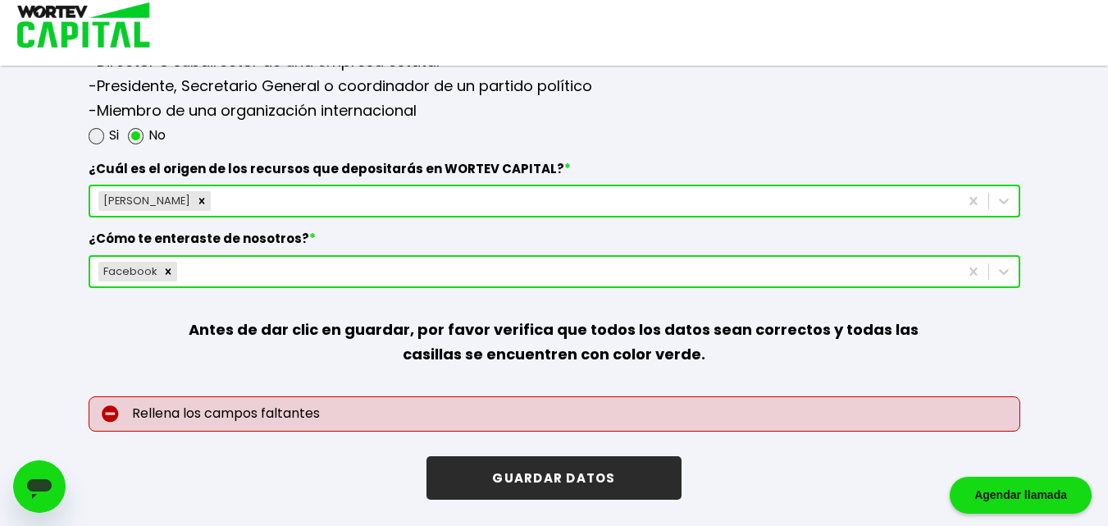
click at [610, 480] on button "GUARDAR DATOS" at bounding box center [553, 477] width 254 height 43
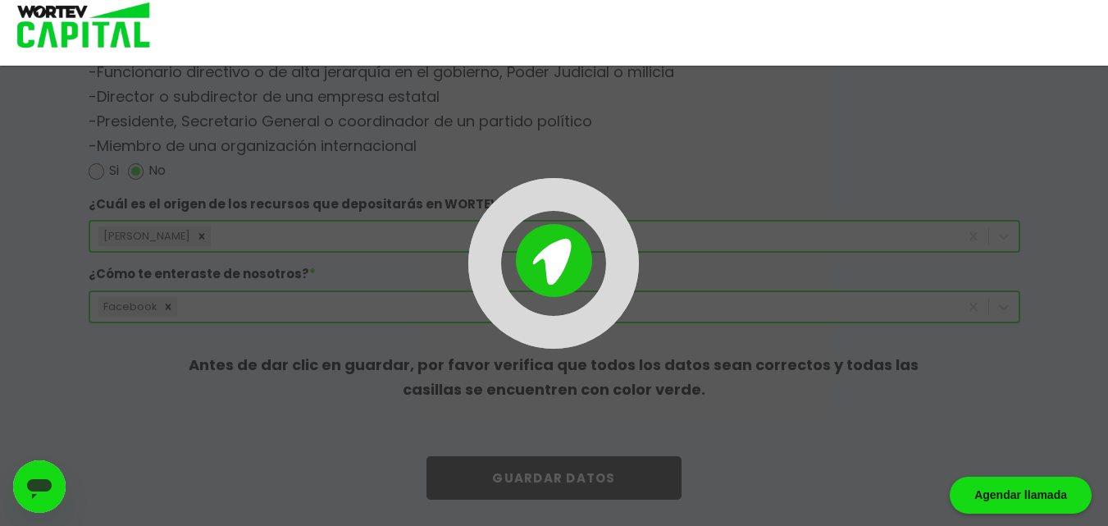
scroll to position [2245, 0]
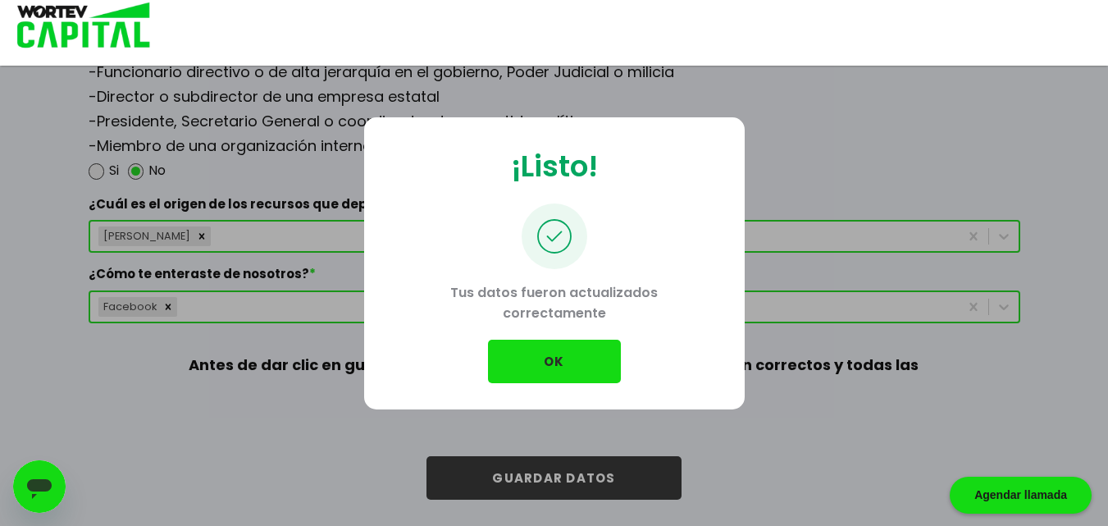
click at [537, 376] on button "OK" at bounding box center [554, 361] width 133 height 43
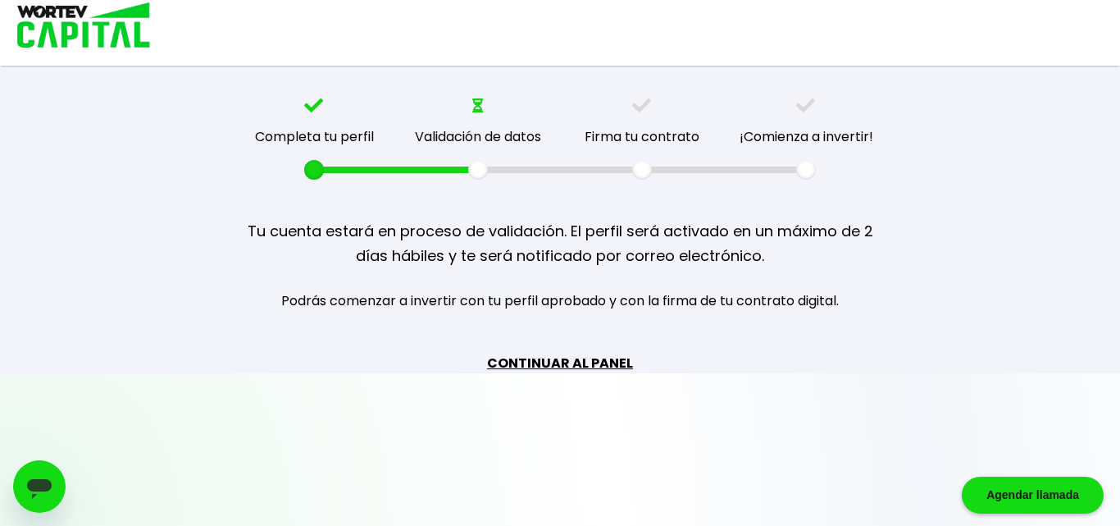
click at [549, 362] on link "CONTINUAR AL PANEL" at bounding box center [560, 363] width 146 height 21
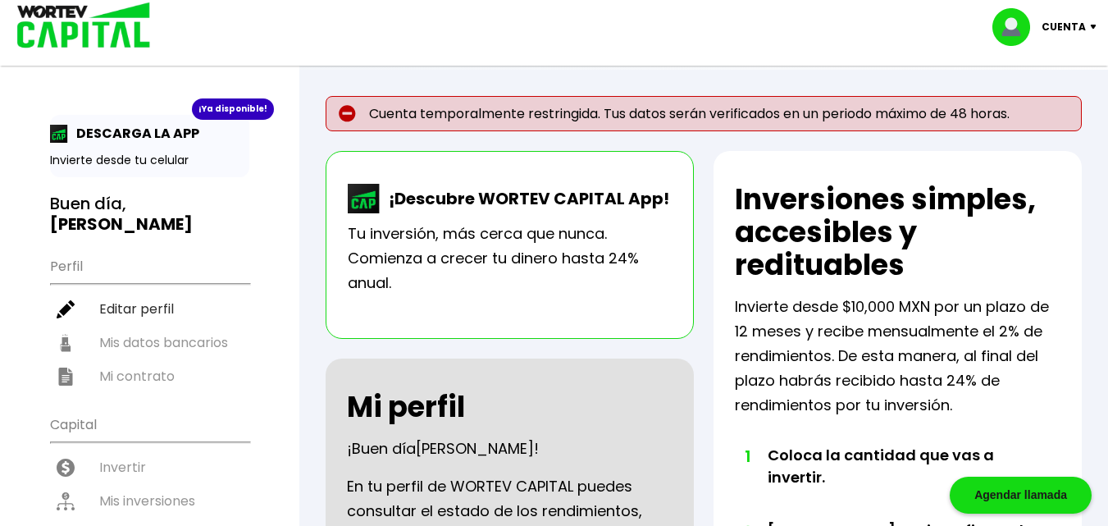
click at [549, 362] on div "Mi perfil ¡Buen día ARMANDO ! En tu perfil de WORTEV CAPITAL puedes consultar e…" at bounding box center [510, 533] width 368 height 351
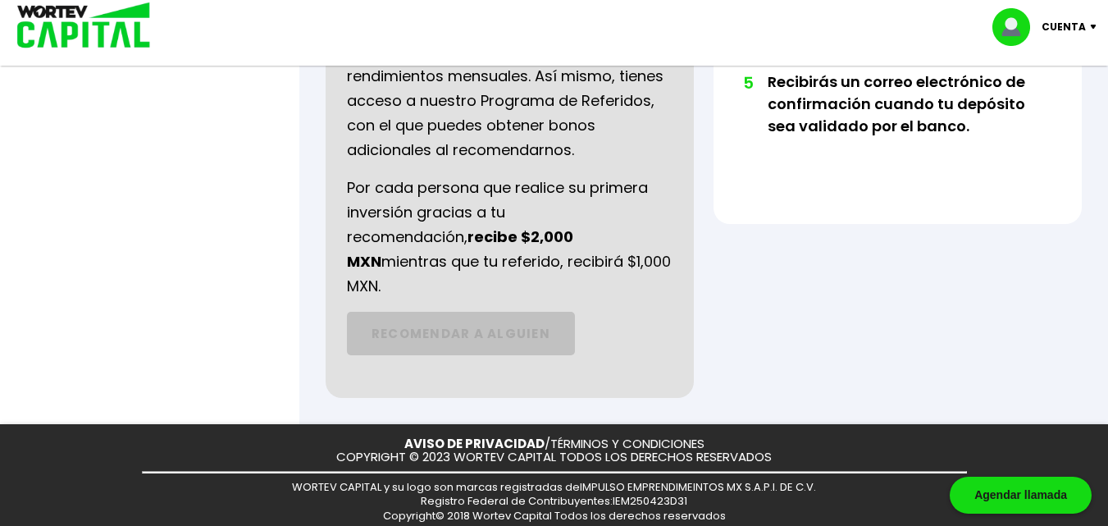
scroll to position [415, 0]
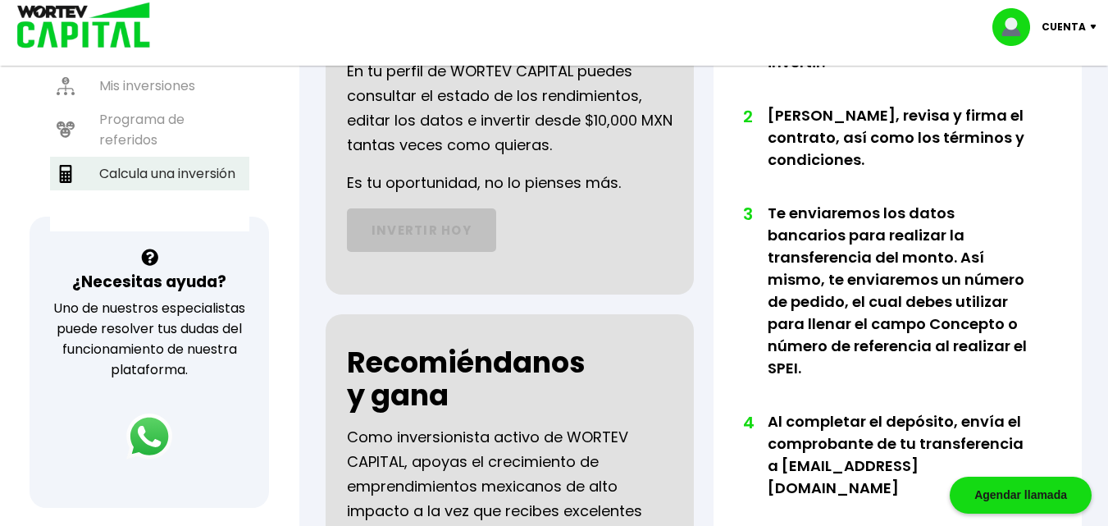
click at [221, 157] on li "Calcula una inversión" at bounding box center [149, 174] width 199 height 34
select select "1"
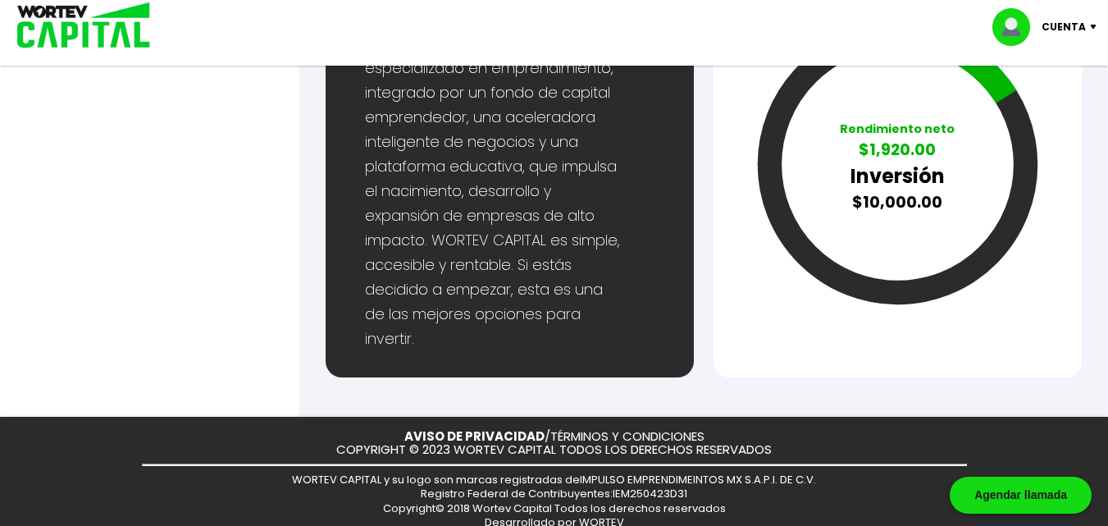
scroll to position [1266, 0]
